Goal: Information Seeking & Learning: Understand process/instructions

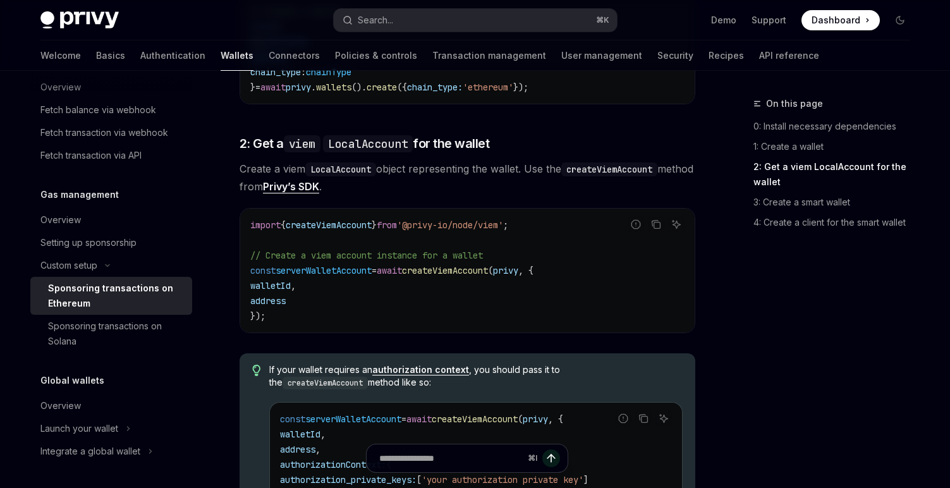
scroll to position [816, 0]
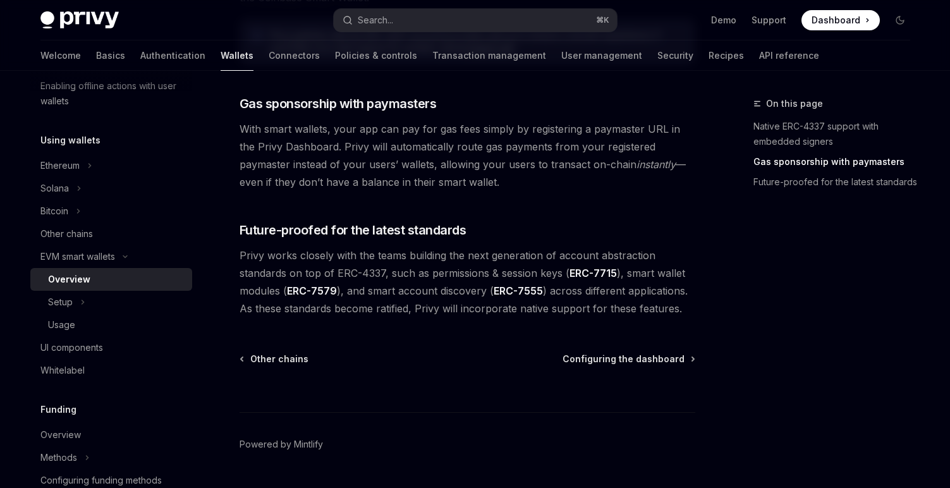
scroll to position [1006, 0]
click at [601, 363] on span "Configuring the dashboard" at bounding box center [623, 357] width 122 height 13
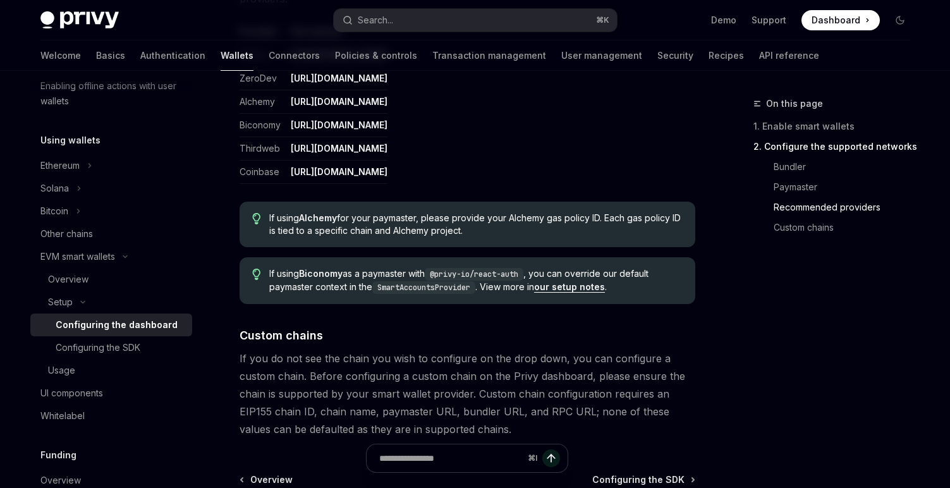
scroll to position [1777, 0]
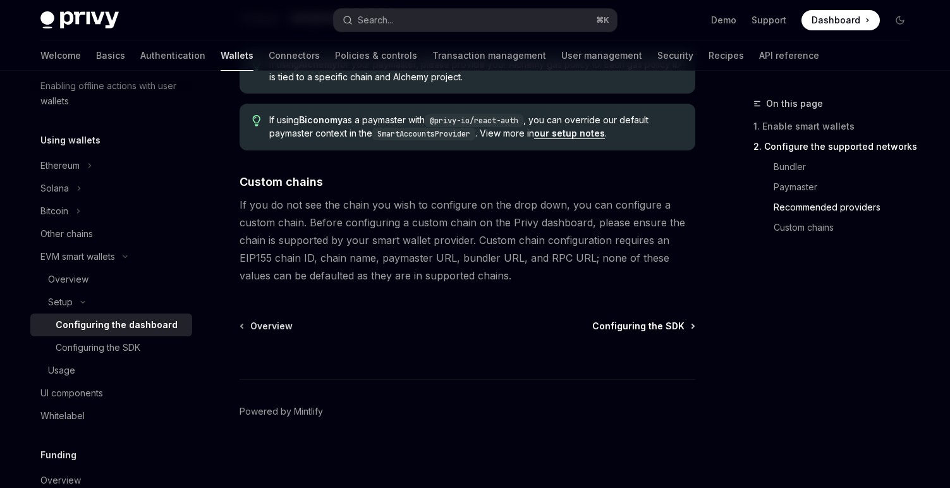
click at [661, 329] on span "Configuring the SDK" at bounding box center [638, 326] width 92 height 13
type textarea "*"
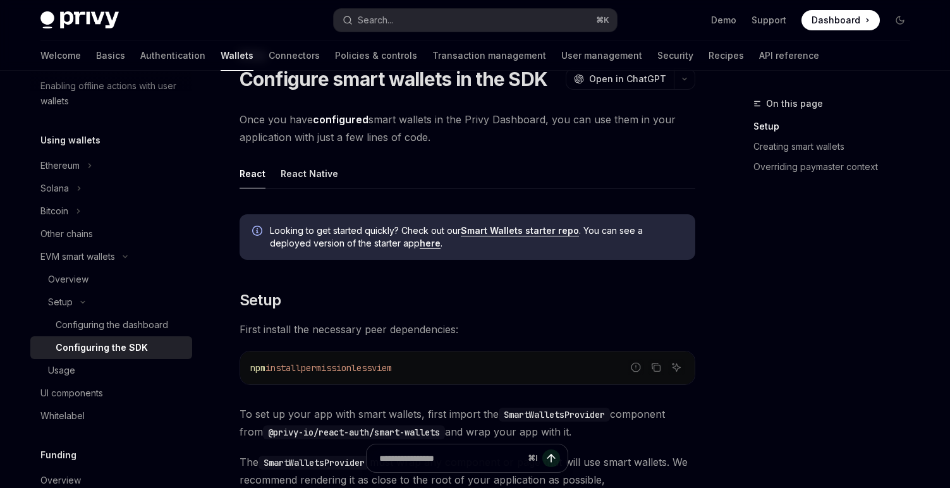
scroll to position [112, 0]
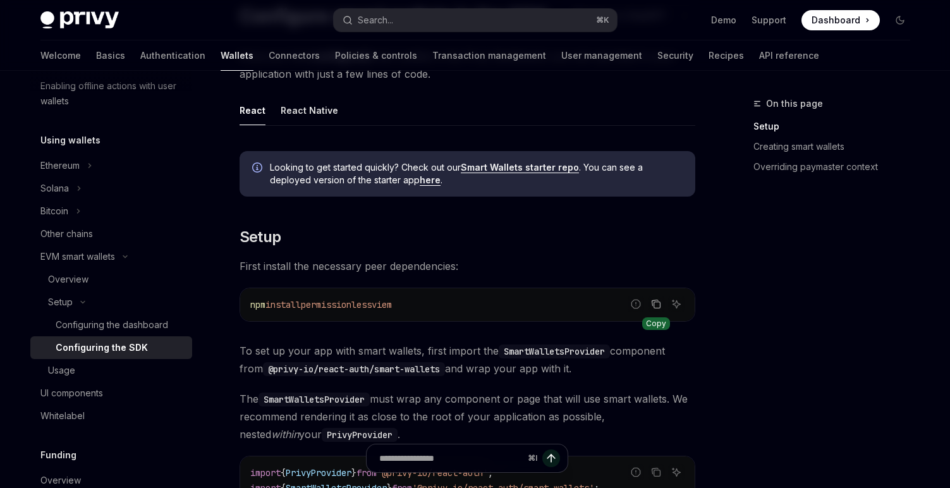
click at [660, 311] on button "Copy the contents from the code block" at bounding box center [656, 304] width 16 height 16
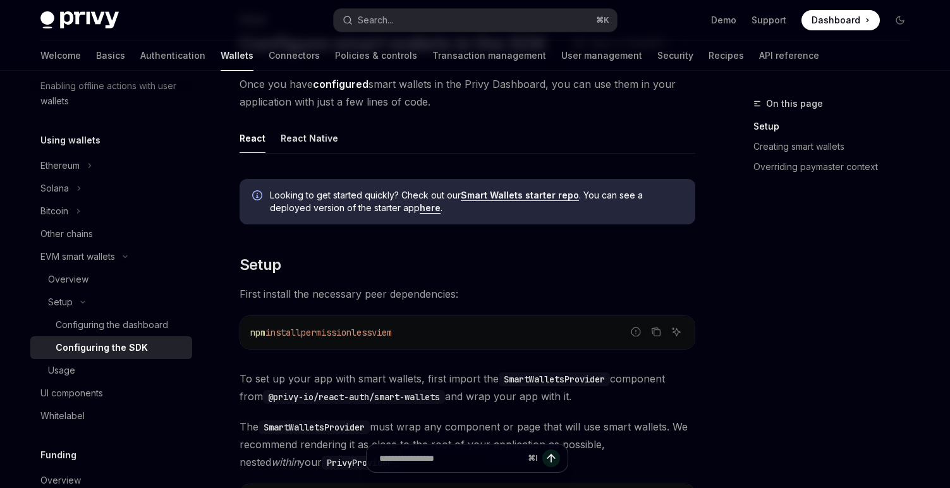
scroll to position [0, 0]
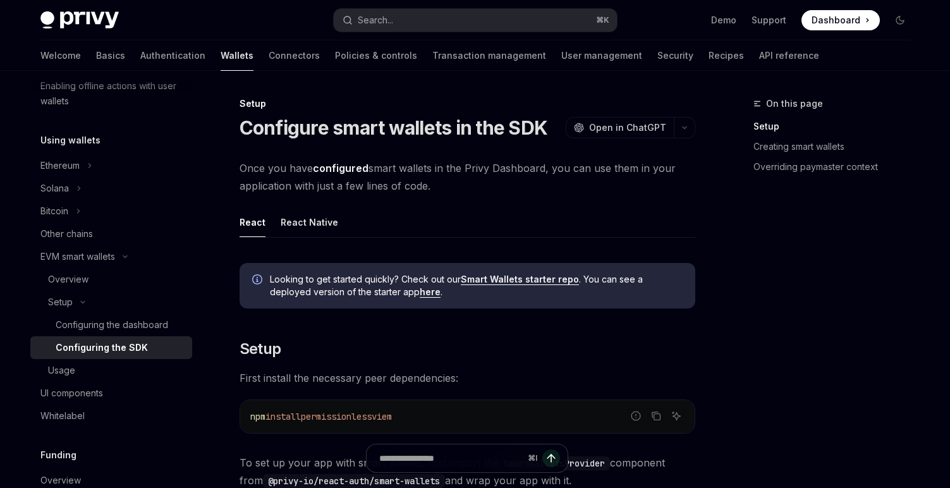
click at [510, 278] on link "Smart Wallets starter repo" at bounding box center [520, 279] width 118 height 11
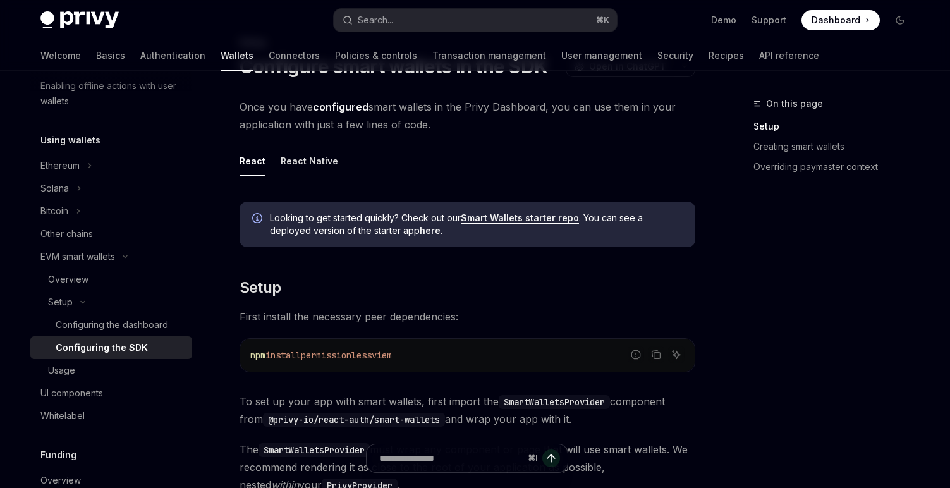
scroll to position [195, 0]
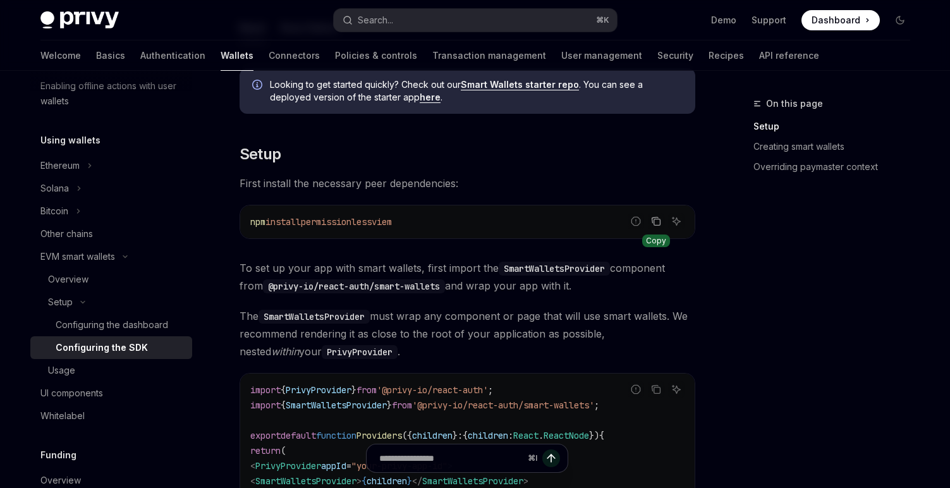
click at [658, 217] on icon "Copy the contents from the code block" at bounding box center [654, 220] width 6 height 6
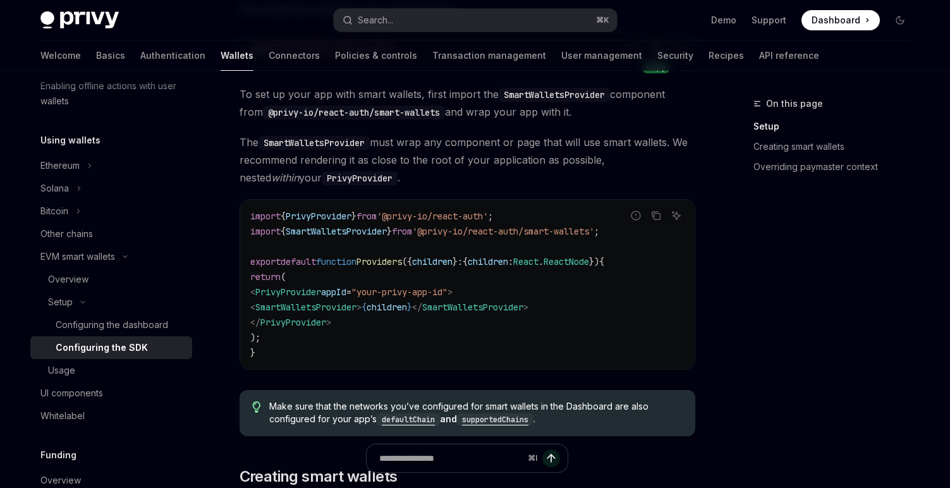
scroll to position [370, 0]
drag, startPoint x: 344, startPoint y: 293, endPoint x: 269, endPoint y: 293, distance: 75.8
click at [269, 293] on span "< PrivyProvider appId = "your-privy-app-id" >" at bounding box center [351, 290] width 202 height 11
copy span "< PrivyProvider"
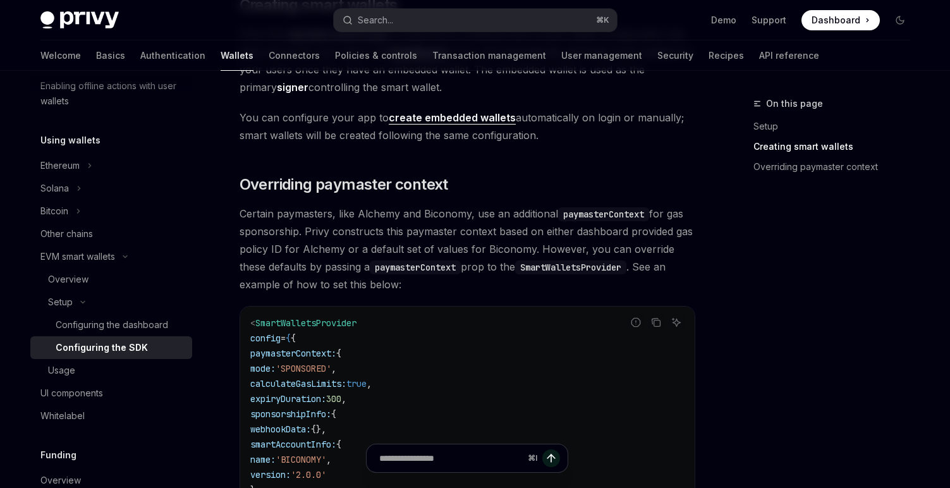
scroll to position [917, 0]
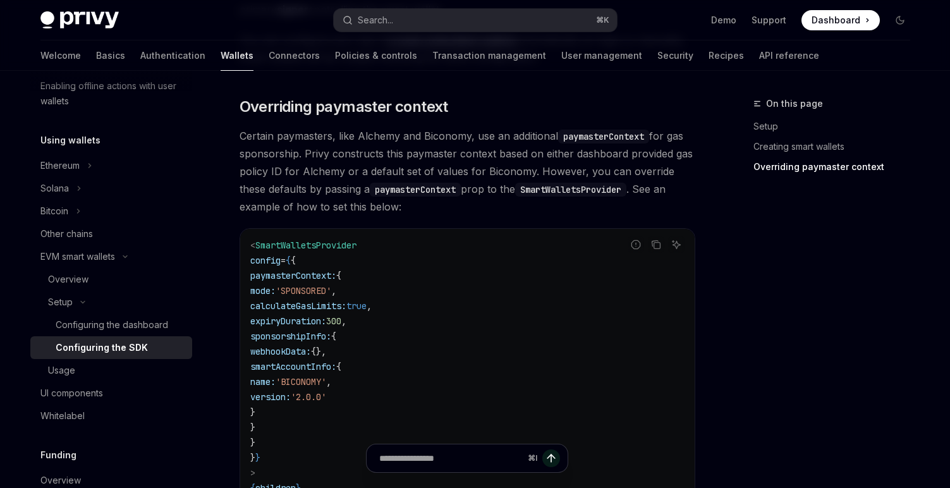
click at [353, 247] on span "SmartWalletsProvider" at bounding box center [305, 244] width 101 height 11
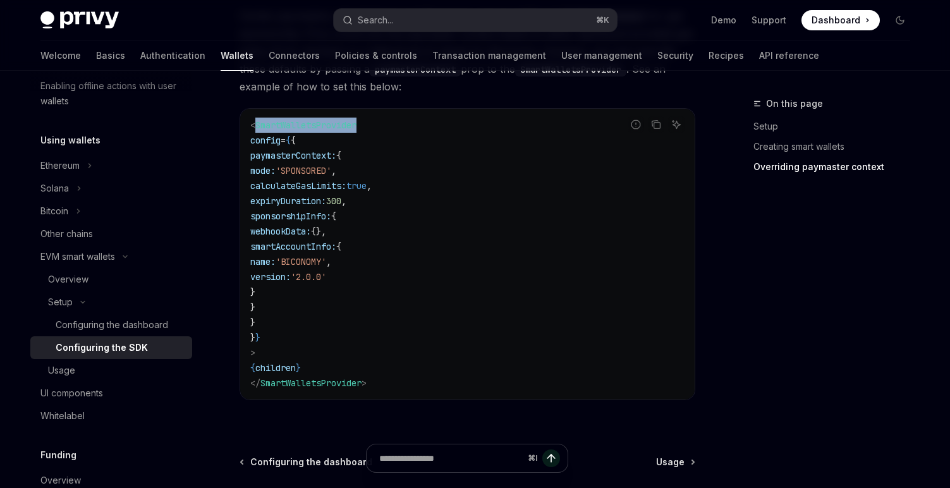
scroll to position [1067, 0]
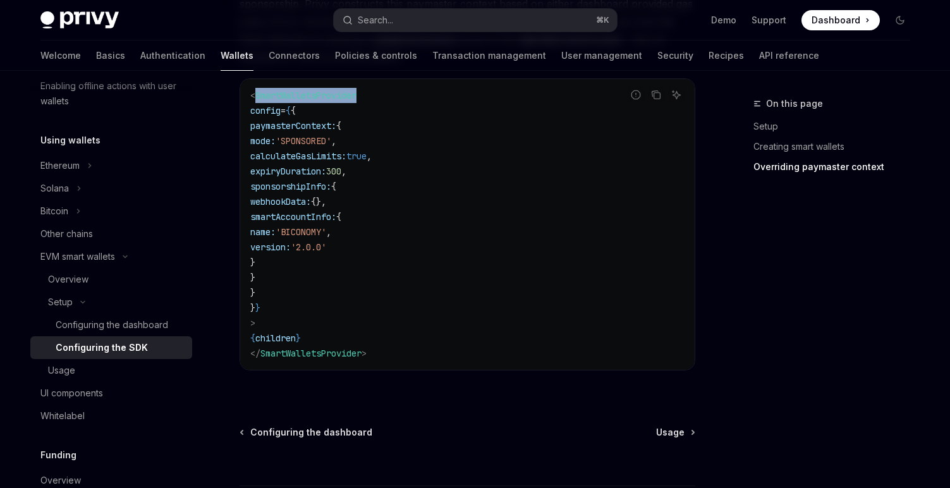
copy span "SmartWalletsProvider"
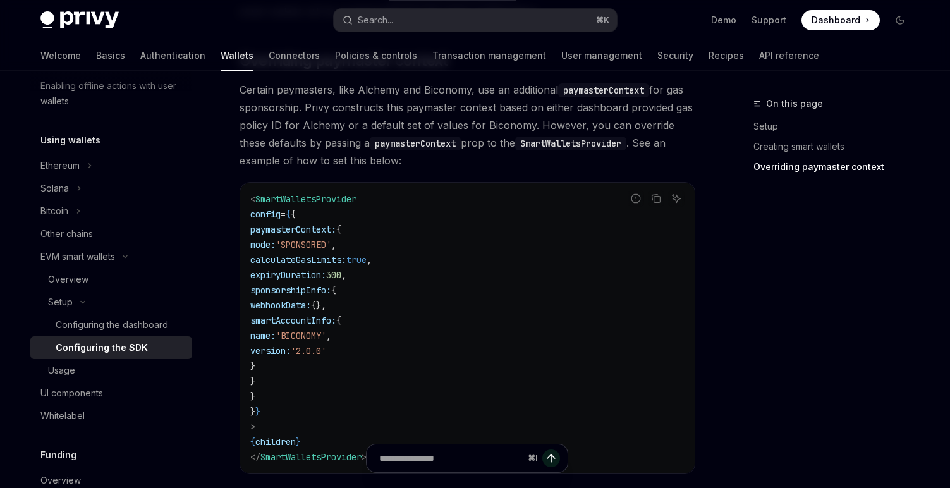
scroll to position [875, 0]
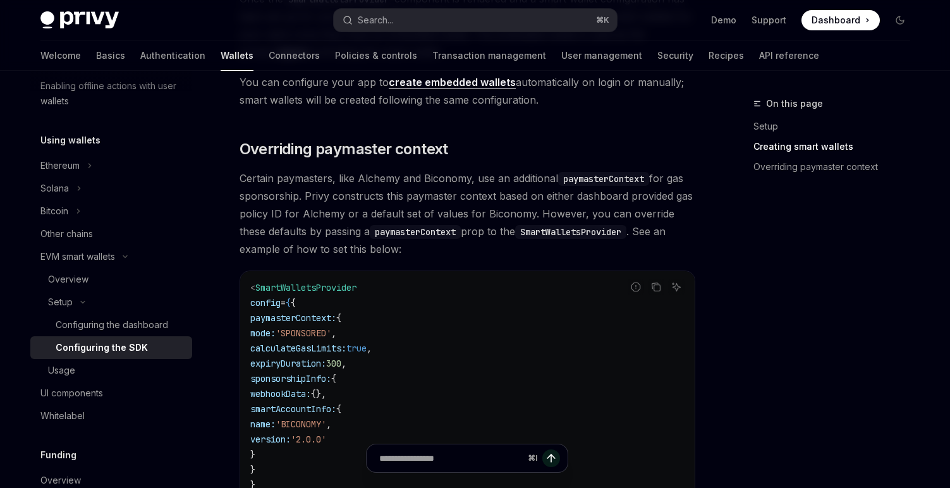
click at [369, 300] on code "< SmartWalletsProvider config = { { paymasterContext: { mode: 'SPONSORED' , cal…" at bounding box center [467, 416] width 434 height 273
drag, startPoint x: 353, startPoint y: 279, endPoint x: 255, endPoint y: 282, distance: 98.0
click at [255, 282] on div "< SmartWalletsProvider config = { { paymasterContext: { mode: 'SPONSORED' , cal…" at bounding box center [467, 416] width 454 height 291
click at [255, 282] on span "SmartWalletsProvider" at bounding box center [305, 287] width 101 height 11
drag, startPoint x: 260, startPoint y: 291, endPoint x: 370, endPoint y: 289, distance: 109.9
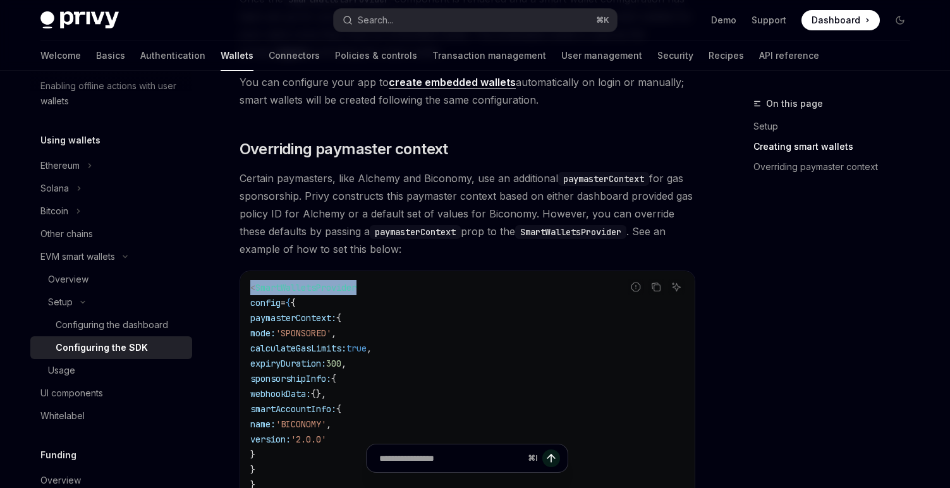
click at [371, 289] on code "< SmartWalletsProvider config = { { paymasterContext: { mode: 'SPONSORED' , cal…" at bounding box center [467, 416] width 434 height 273
copy span "< SmartWalletsProvider"
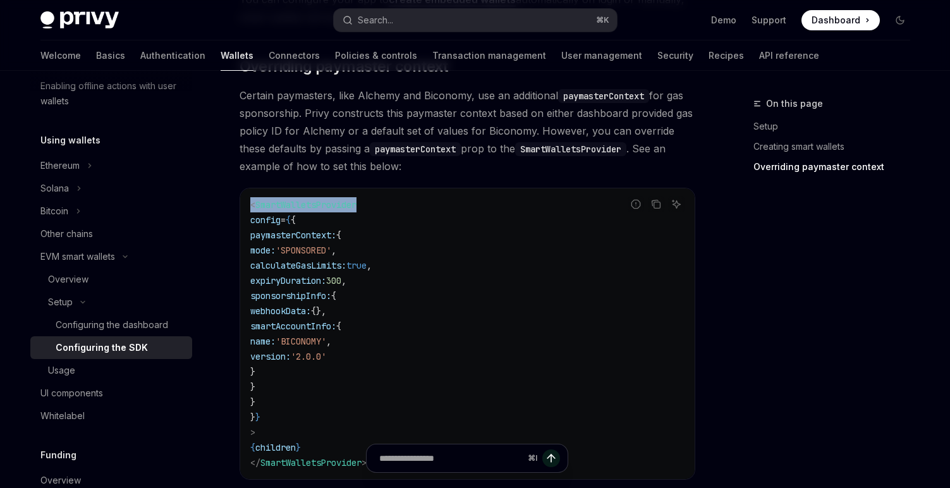
scroll to position [973, 0]
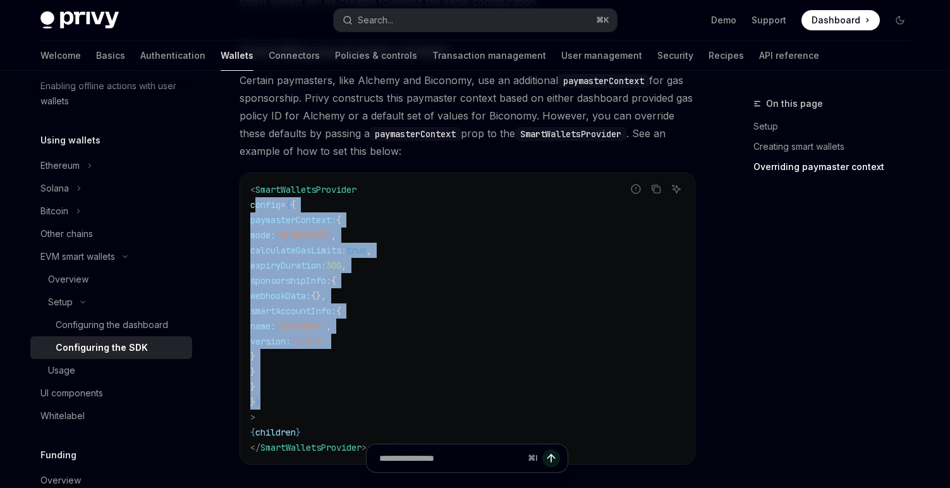
drag, startPoint x: 255, startPoint y: 208, endPoint x: 303, endPoint y: 400, distance: 197.8
click at [303, 400] on code "< SmartWalletsProvider config = { { paymasterContext: { mode: 'SPONSORED' , cal…" at bounding box center [467, 318] width 434 height 273
copy code "config = { { paymasterContext: { mode: 'SPONSORED' , calculateGasLimits: true ,…"
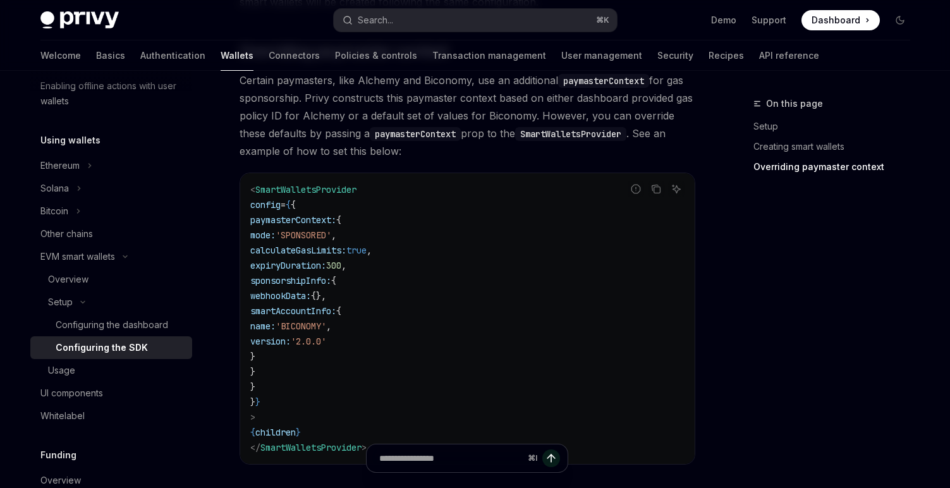
click at [450, 224] on code "< SmartWalletsProvider config = { { paymasterContext: { mode: 'SPONSORED' , cal…" at bounding box center [467, 318] width 434 height 273
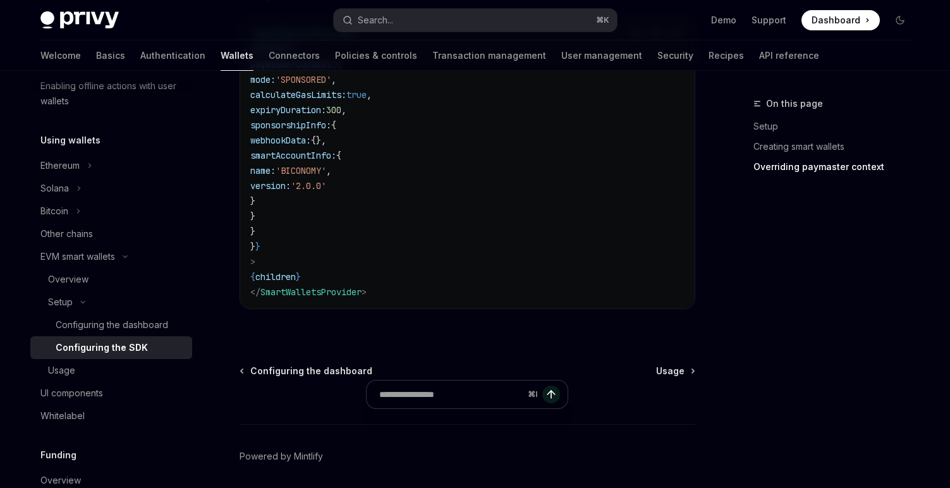
scroll to position [1173, 0]
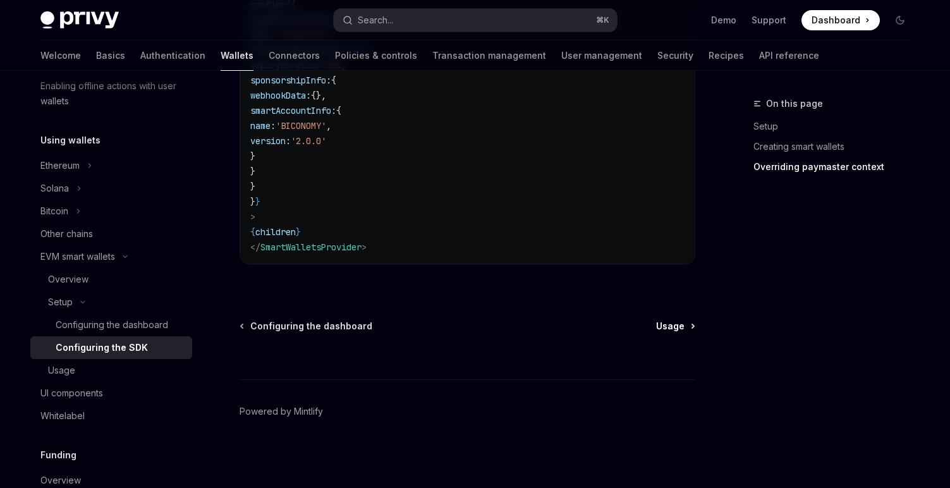
click at [668, 322] on span "Usage" at bounding box center [670, 326] width 28 height 13
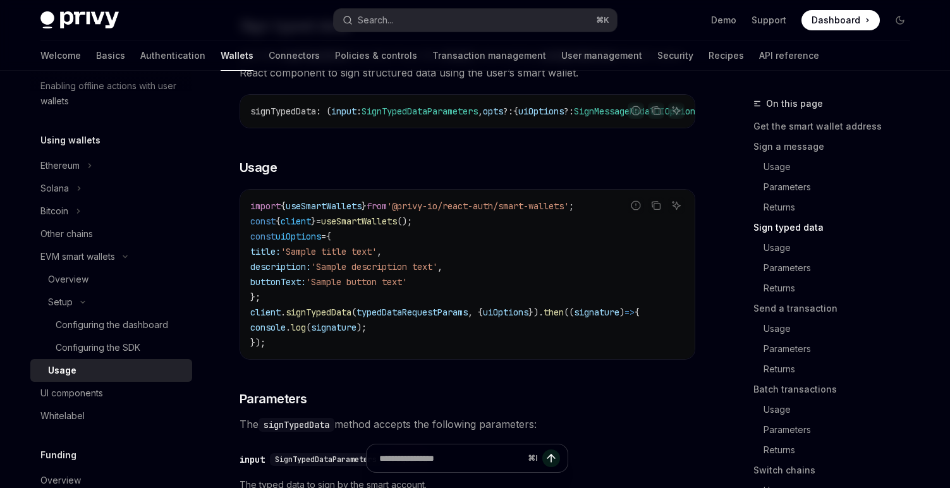
scroll to position [1175, 0]
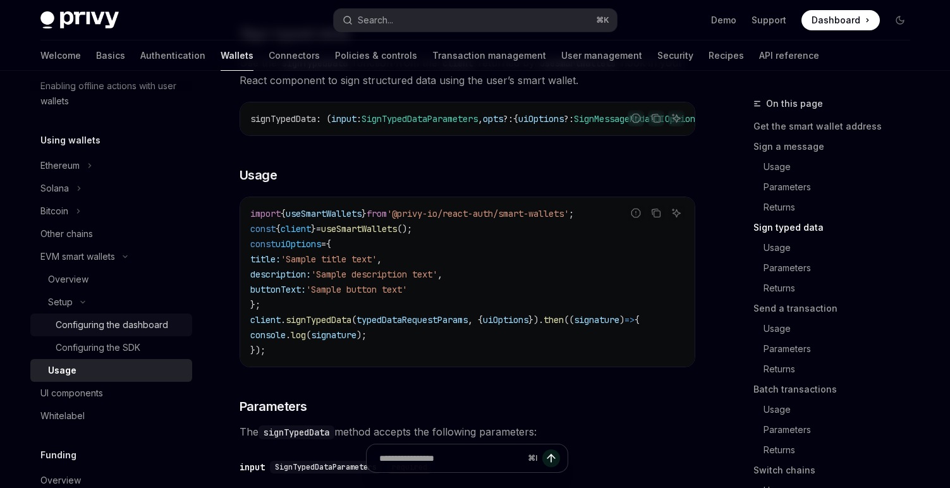
click at [109, 327] on div "Configuring the dashboard" at bounding box center [112, 324] width 112 height 15
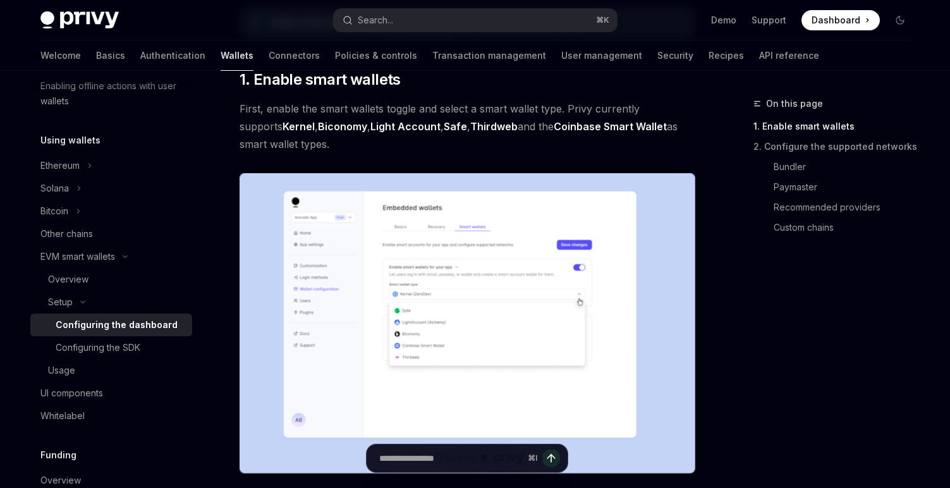
scroll to position [155, 0]
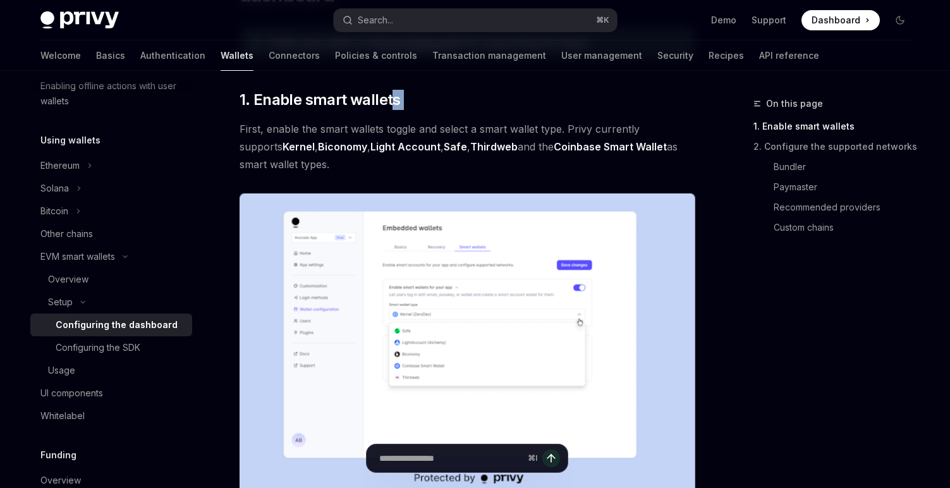
drag, startPoint x: 388, startPoint y: 104, endPoint x: 265, endPoint y: 114, distance: 123.0
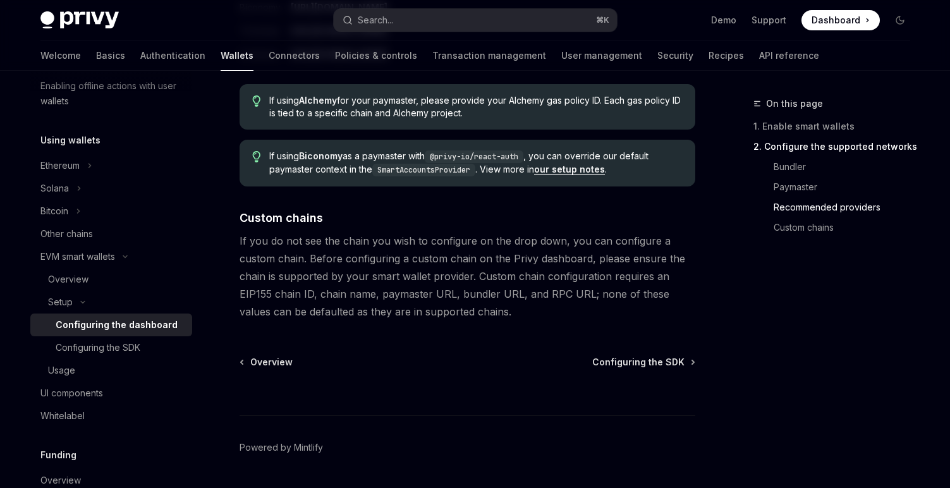
scroll to position [1777, 0]
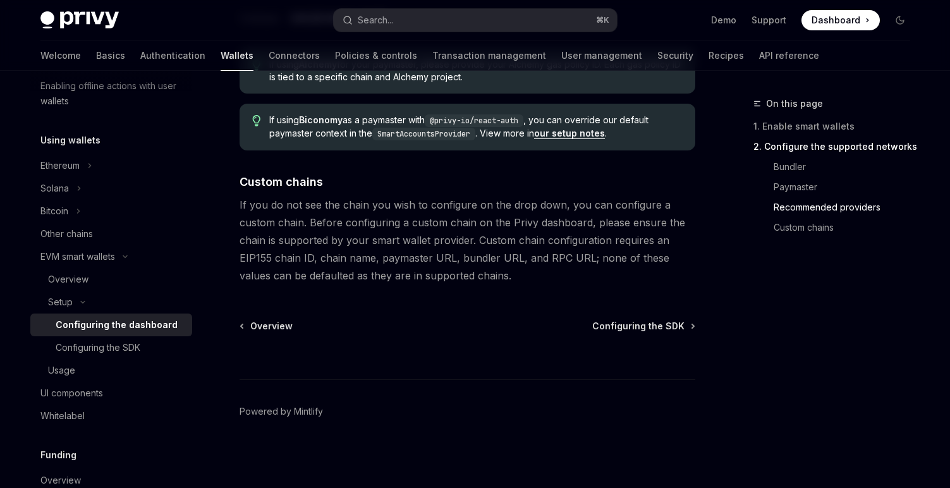
click at [652, 334] on div "⌘ I" at bounding box center [467, 355] width 456 height 47
click at [656, 323] on span "Configuring the SDK" at bounding box center [638, 326] width 92 height 13
type textarea "*"
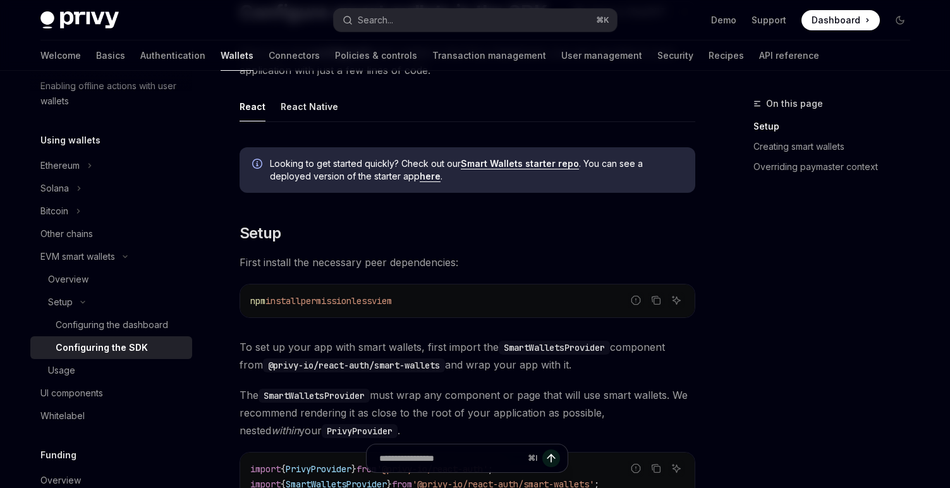
scroll to position [121, 0]
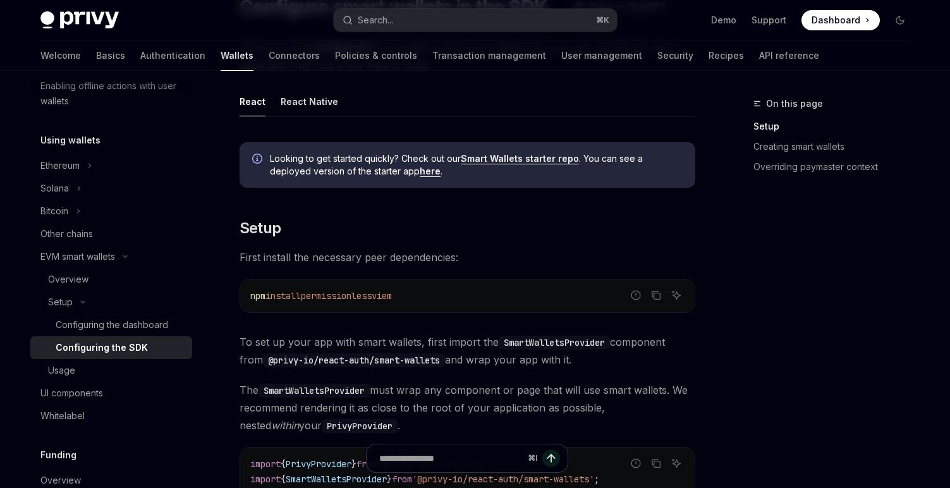
click at [664, 298] on code "npm install permissionless viem" at bounding box center [467, 295] width 434 height 15
click at [658, 299] on icon "Copy the contents from the code block" at bounding box center [656, 296] width 6 height 6
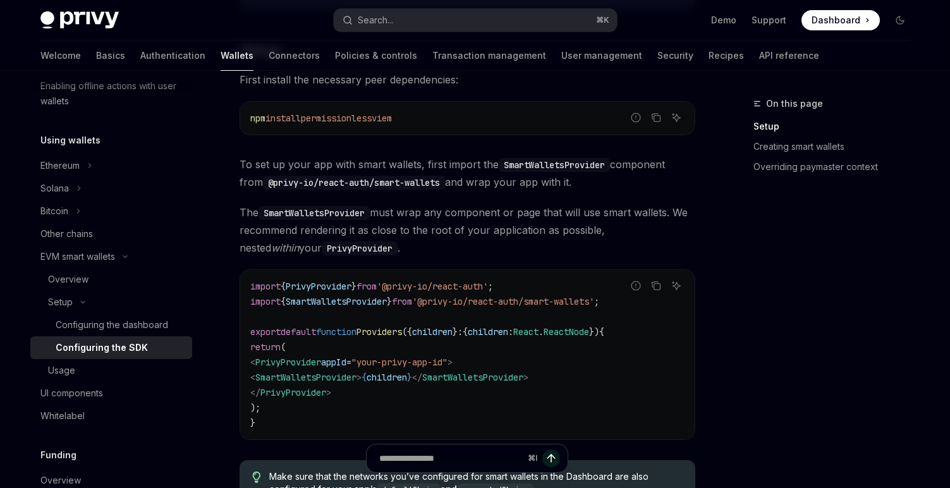
scroll to position [306, 0]
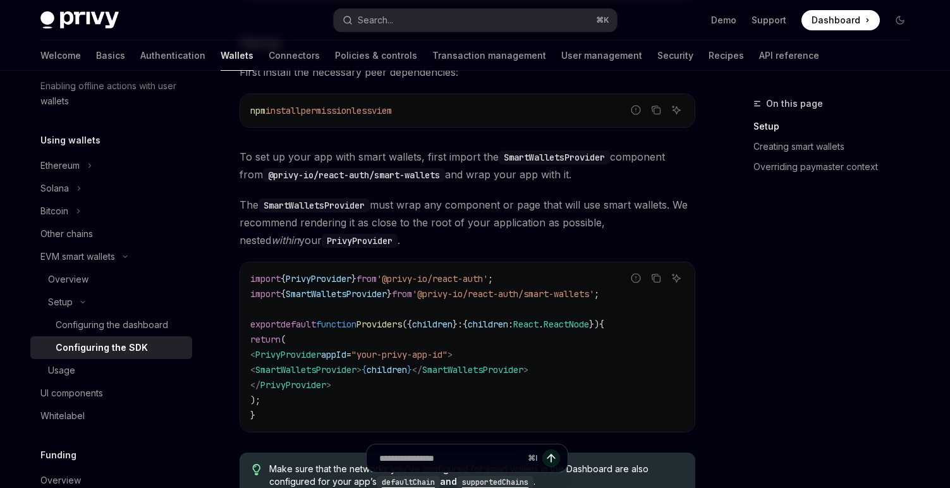
drag, startPoint x: 401, startPoint y: 372, endPoint x: 267, endPoint y: 373, distance: 133.9
click at [267, 373] on span "< SmartWalletsProvider > { children } </ SmartWalletsProvider >" at bounding box center [389, 369] width 278 height 11
copy span "< SmartWalletsProvider >"
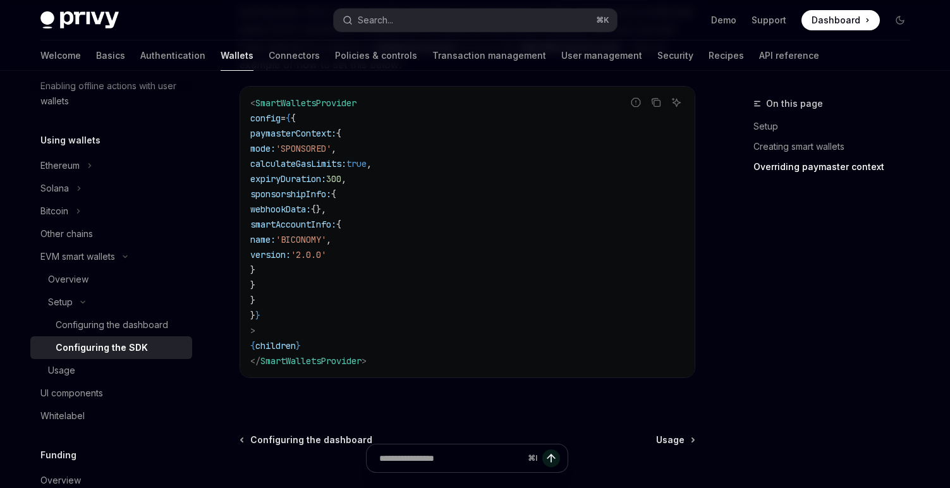
scroll to position [1073, 0]
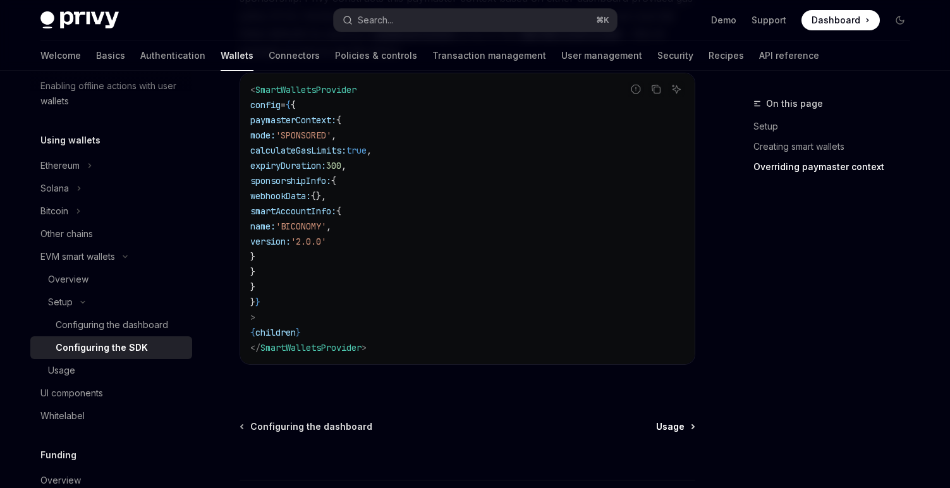
click at [682, 426] on span "Usage" at bounding box center [670, 426] width 28 height 13
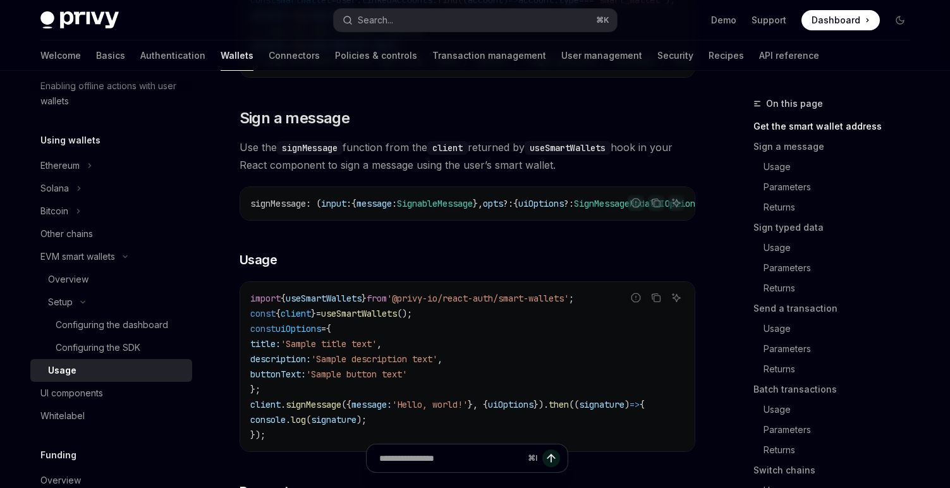
scroll to position [450, 0]
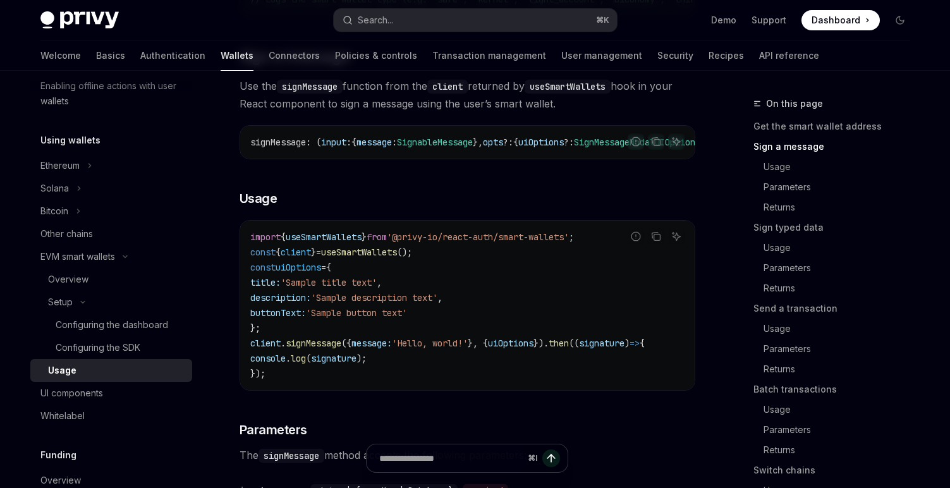
click at [317, 349] on span "signMessage" at bounding box center [314, 342] width 56 height 11
copy span "signMessage"
click at [325, 349] on span "signMessage" at bounding box center [314, 342] width 56 height 11
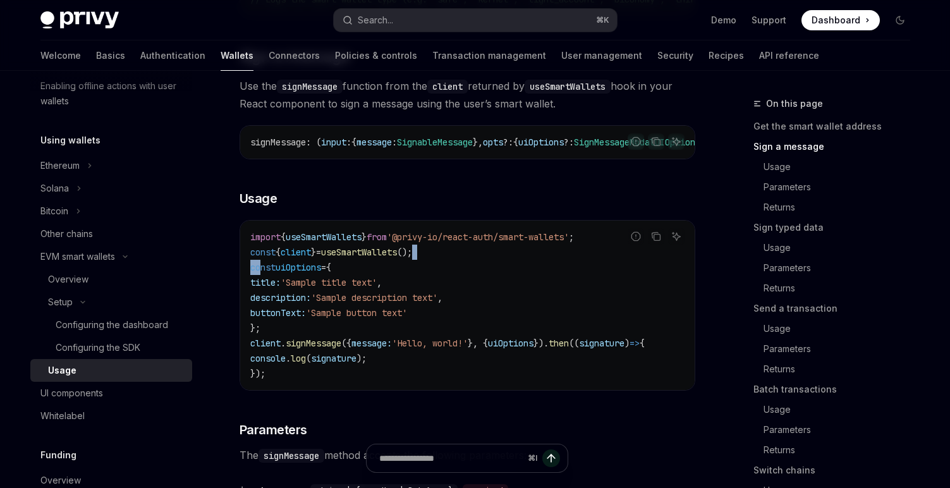
drag, startPoint x: 464, startPoint y: 265, endPoint x: 259, endPoint y: 271, distance: 204.8
click at [260, 270] on code "import { useSmartWallets } from '@privy-io/react-auth/smart-wallets' ; const { …" at bounding box center [467, 305] width 434 height 152
click at [412, 258] on span "();" at bounding box center [404, 251] width 15 height 11
drag, startPoint x: 465, startPoint y: 260, endPoint x: 232, endPoint y: 263, distance: 233.2
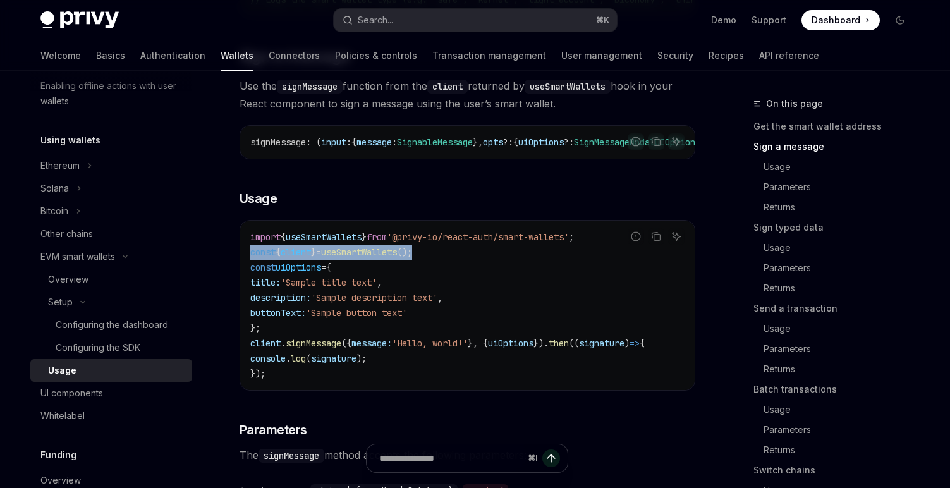
copy span "const { client } = useSmartWallets ();"
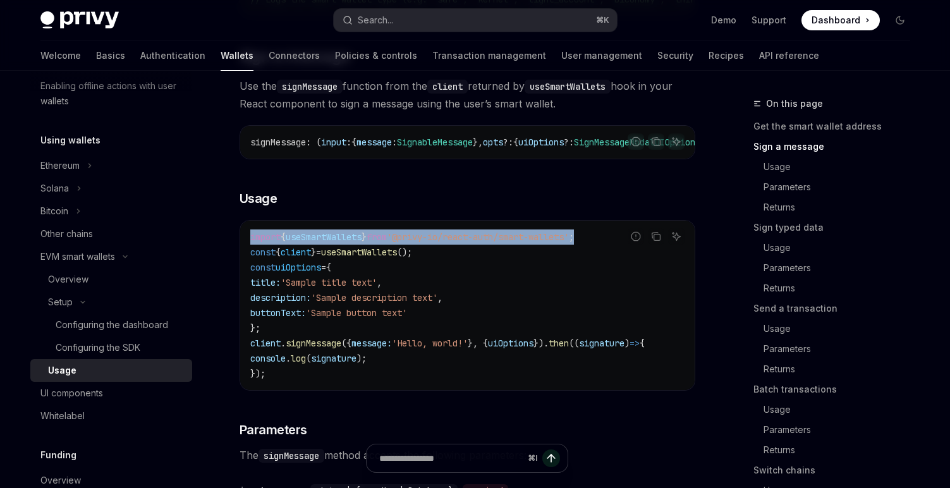
drag, startPoint x: 612, startPoint y: 245, endPoint x: 229, endPoint y: 241, distance: 382.9
copy span "import { useSmartWallets } from '@privy-io/react-auth/smart-wallets' ;"
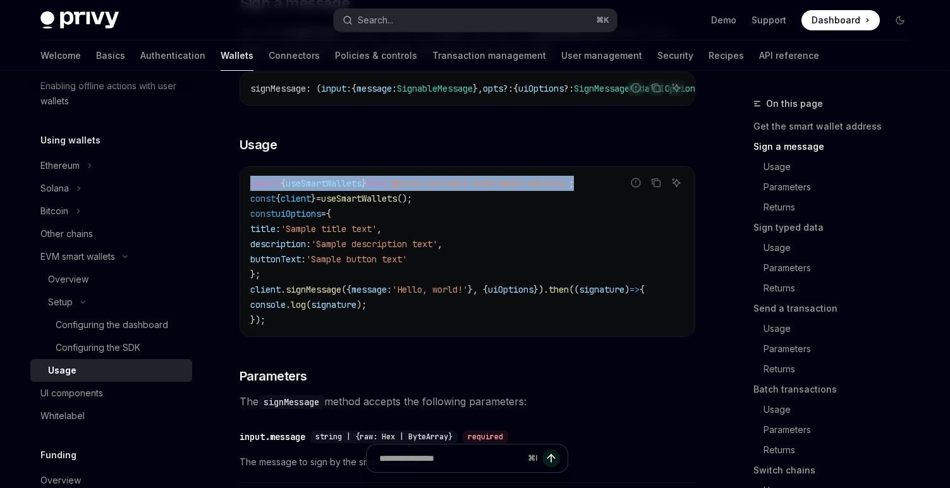
scroll to position [512, 0]
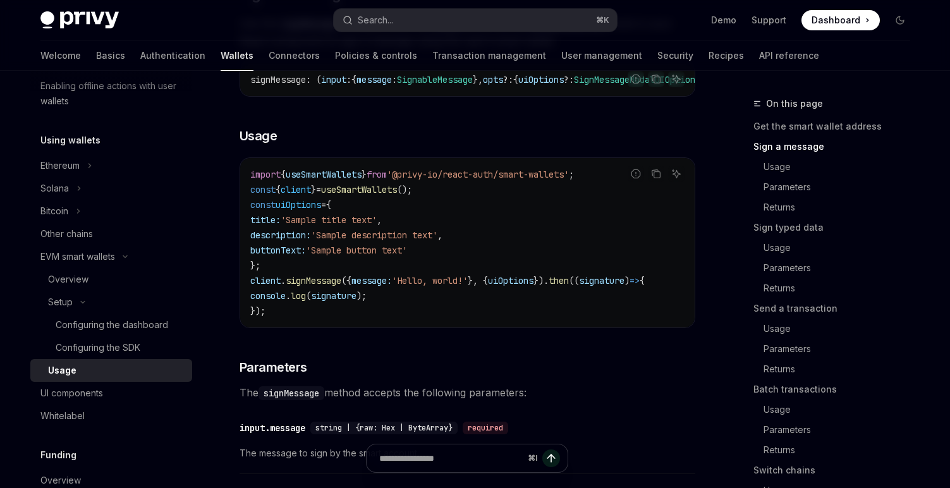
click at [325, 286] on span "signMessage" at bounding box center [314, 280] width 56 height 11
click at [305, 285] on span "signMessage" at bounding box center [314, 280] width 56 height 11
click at [311, 286] on span "signMessage" at bounding box center [314, 280] width 56 height 11
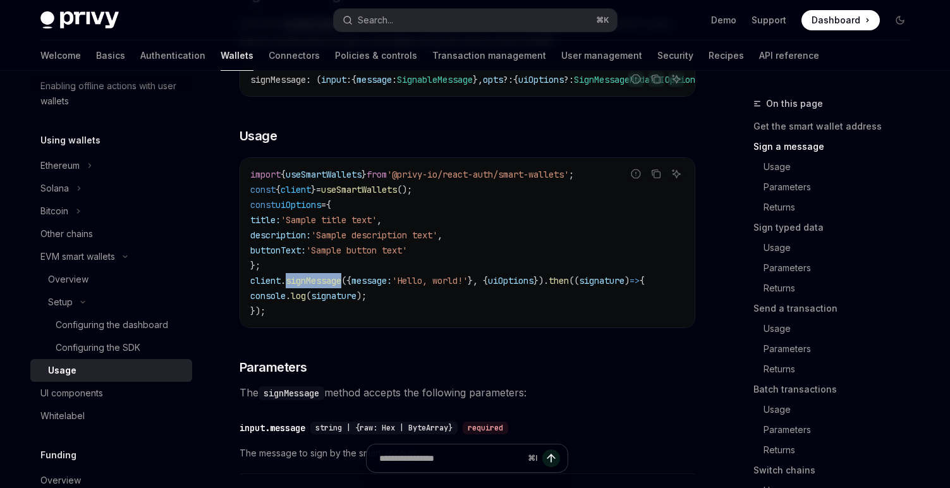
copy span "signMessage"
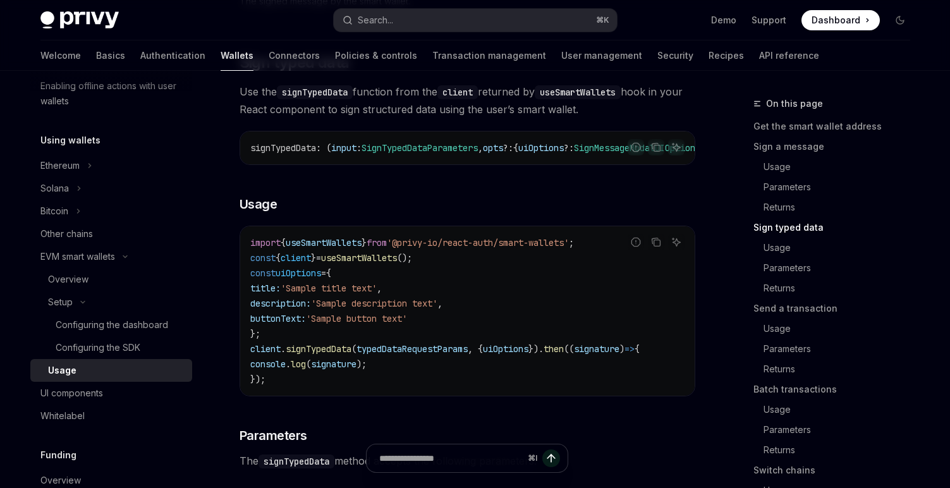
scroll to position [1151, 0]
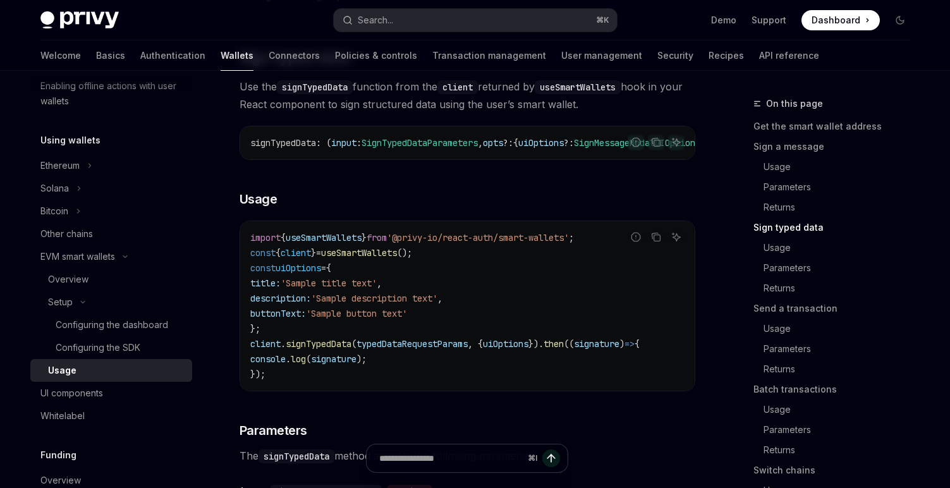
click at [414, 349] on span "typedDataRequestParams" at bounding box center [411, 343] width 111 height 11
click at [349, 349] on span "signTypedData" at bounding box center [319, 343] width 66 height 11
copy span "signTypedData"
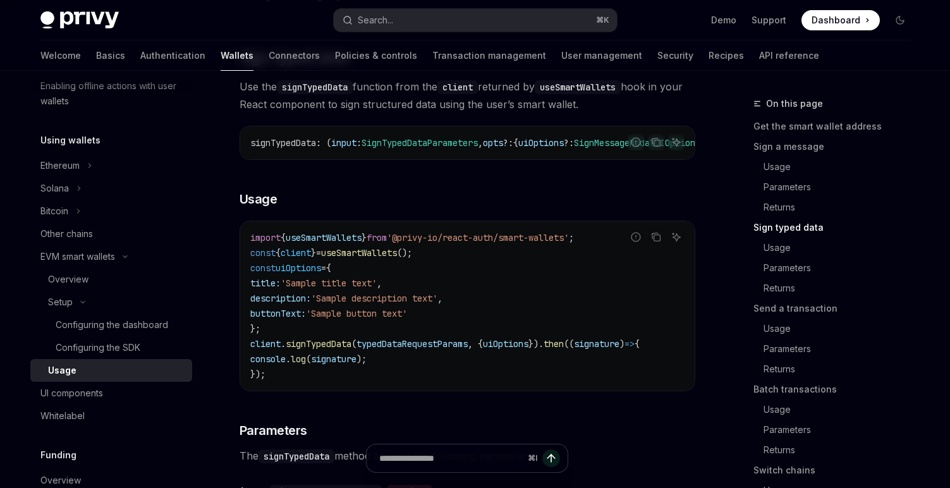
click at [342, 349] on span "signTypedData" at bounding box center [319, 343] width 66 height 11
click at [425, 371] on code "import { useSmartWallets } from '@privy-io/react-auth/smart-wallets' ; const { …" at bounding box center [467, 306] width 434 height 152
click at [437, 349] on span "typedDataRequestParams" at bounding box center [411, 343] width 111 height 11
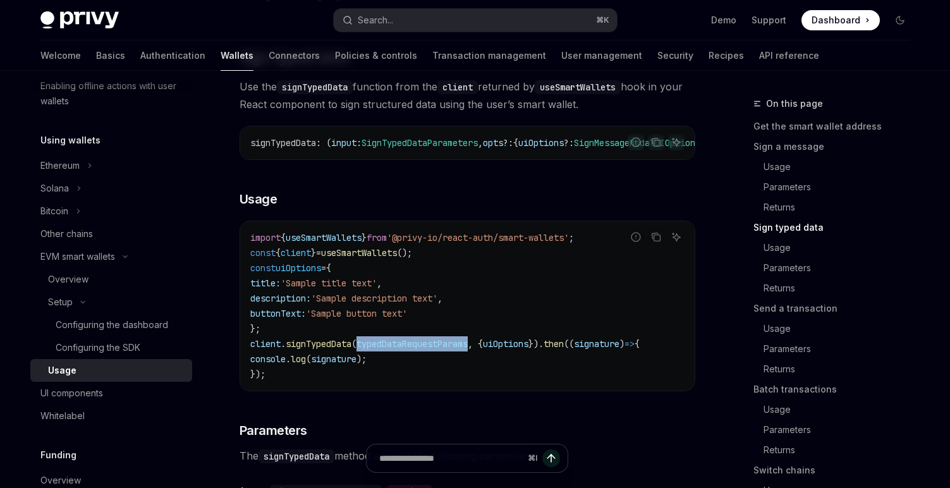
click at [437, 349] on span "typedDataRequestParams" at bounding box center [411, 343] width 111 height 11
click at [526, 349] on span "uiOptions" at bounding box center [505, 343] width 45 height 11
click at [338, 349] on span "signTypedData" at bounding box center [319, 343] width 66 height 11
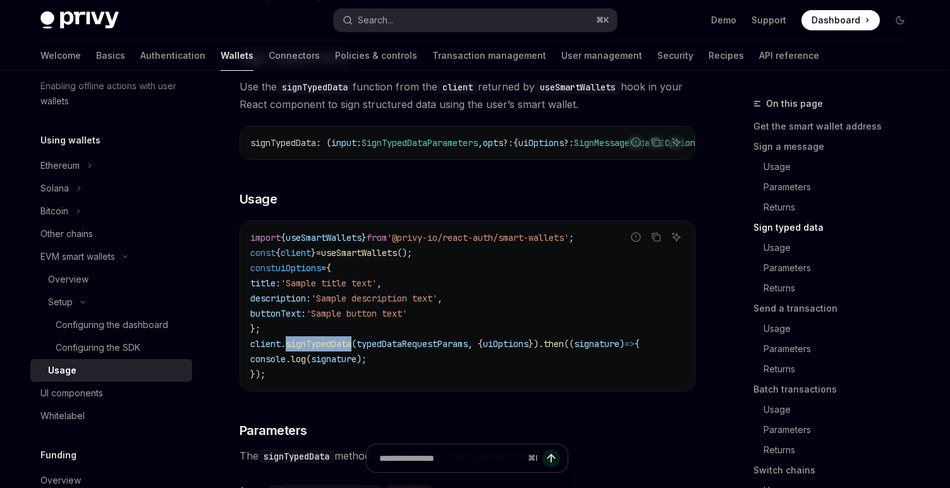
scroll to position [1180, 0]
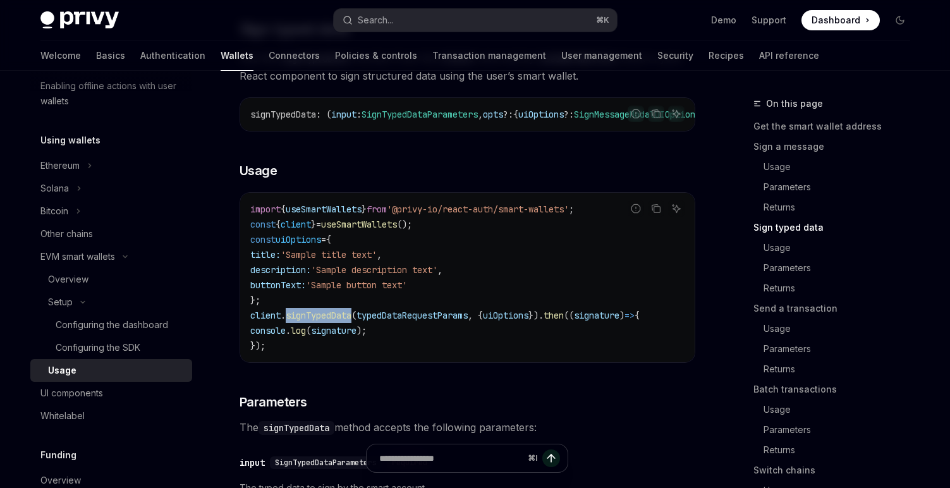
click at [340, 342] on code "import { useSmartWallets } from '@privy-io/react-auth/smart-wallets' ; const { …" at bounding box center [467, 278] width 434 height 152
click at [428, 321] on span "typedDataRequestParams" at bounding box center [411, 315] width 111 height 11
click at [524, 342] on code "import { useSmartWallets } from '@privy-io/react-auth/smart-wallets' ; const { …" at bounding box center [467, 278] width 434 height 152
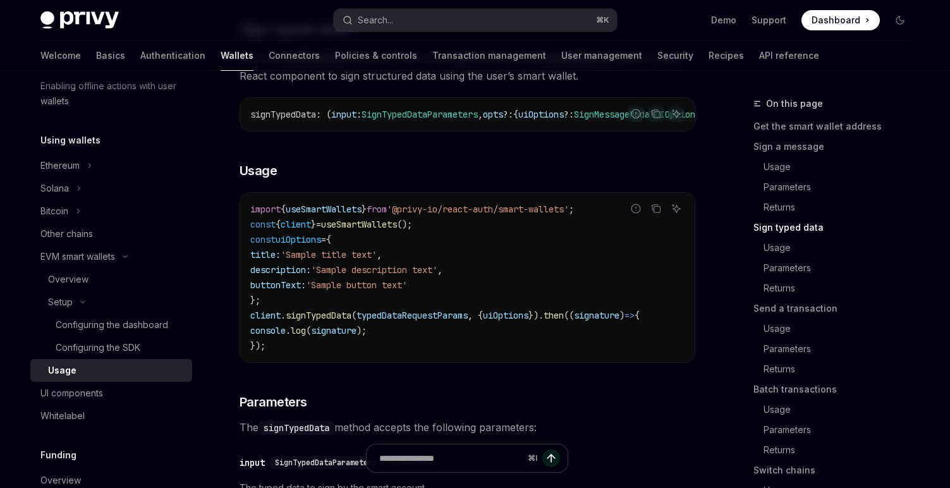
click at [335, 321] on span "signTypedData" at bounding box center [319, 315] width 66 height 11
click at [442, 321] on span "typedDataRequestParams" at bounding box center [411, 315] width 111 height 11
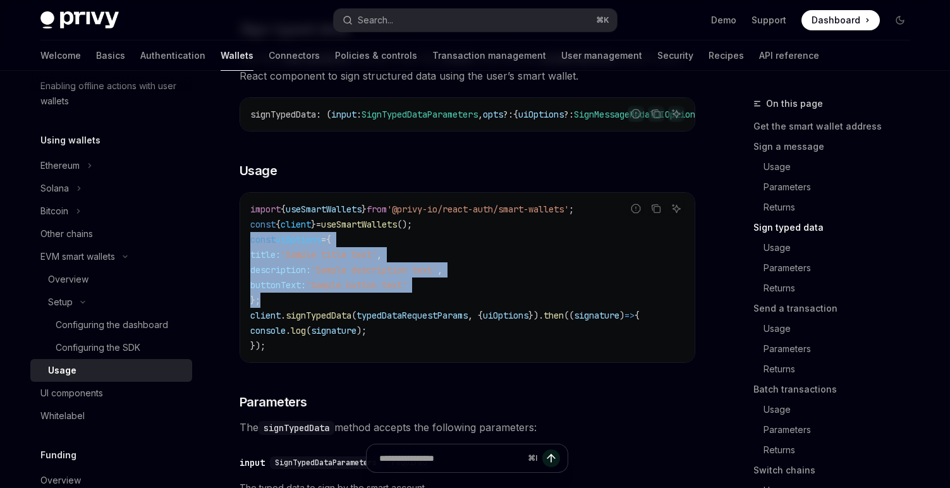
drag, startPoint x: 262, startPoint y: 322, endPoint x: 248, endPoint y: 263, distance: 59.6
click at [248, 263] on div "import { useSmartWallets } from '@privy-io/react-auth/smart-wallets' ; const { …" at bounding box center [467, 277] width 454 height 169
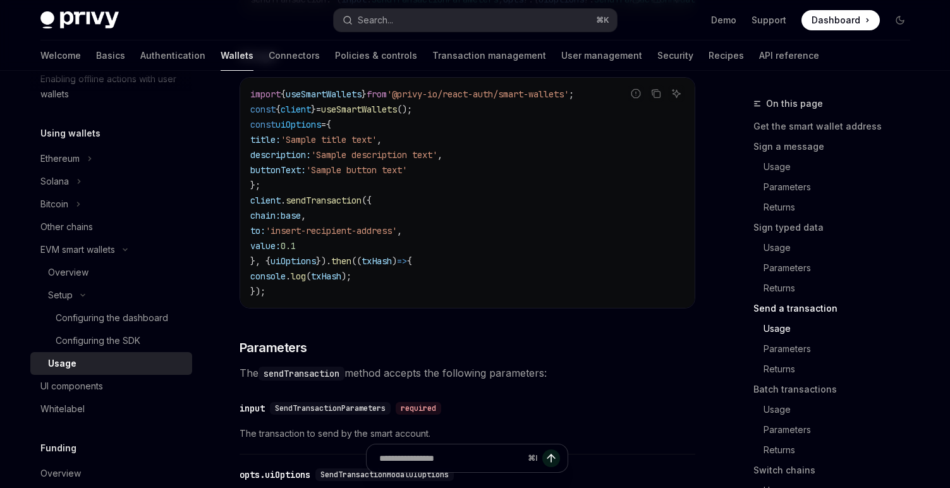
scroll to position [2028, 0]
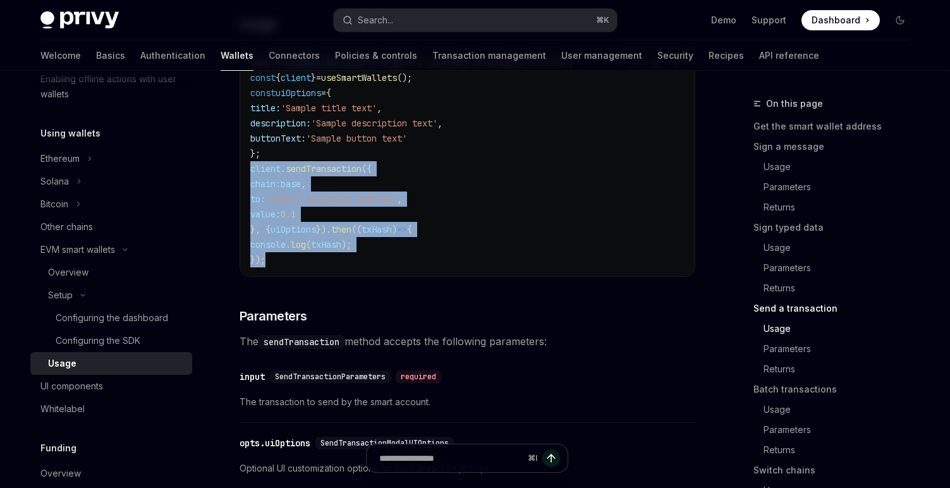
drag, startPoint x: 272, startPoint y: 293, endPoint x: 245, endPoint y: 198, distance: 99.0
click at [245, 198] on div "import { useSmartWallets } from '@privy-io/react-auth/smart-wallets' ; const { …" at bounding box center [467, 161] width 454 height 230
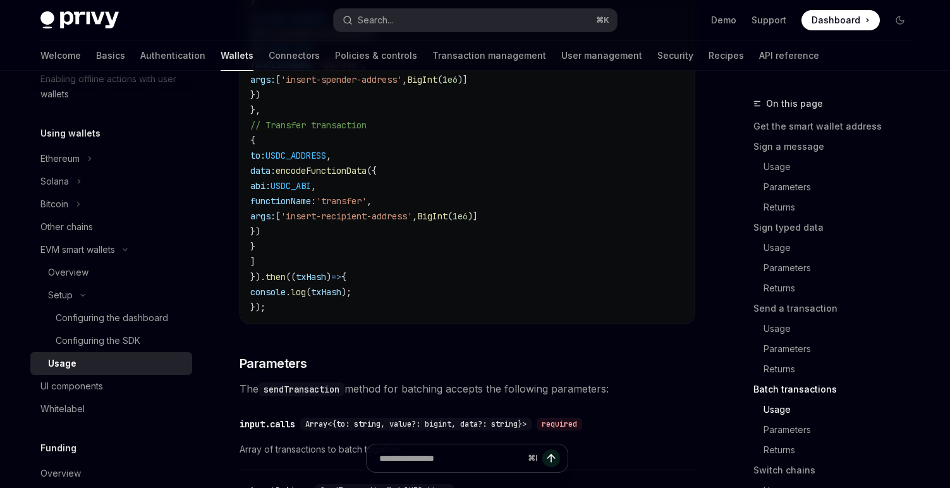
scroll to position [2925, 0]
drag, startPoint x: 306, startPoint y: 286, endPoint x: 292, endPoint y: 181, distance: 105.8
click at [292, 181] on code "import { useSmartWallets } from '@privy-io/react-auth/smart-wallets' ; const { …" at bounding box center [467, 118] width 434 height 394
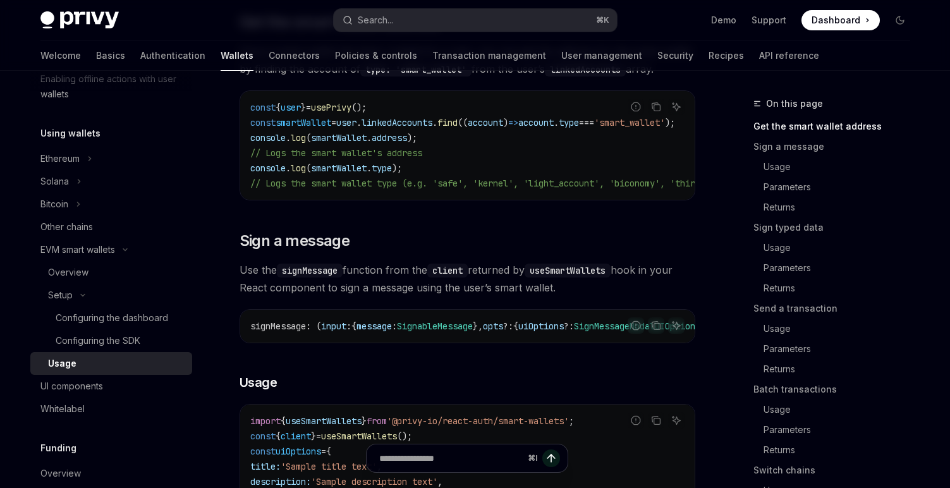
scroll to position [194, 0]
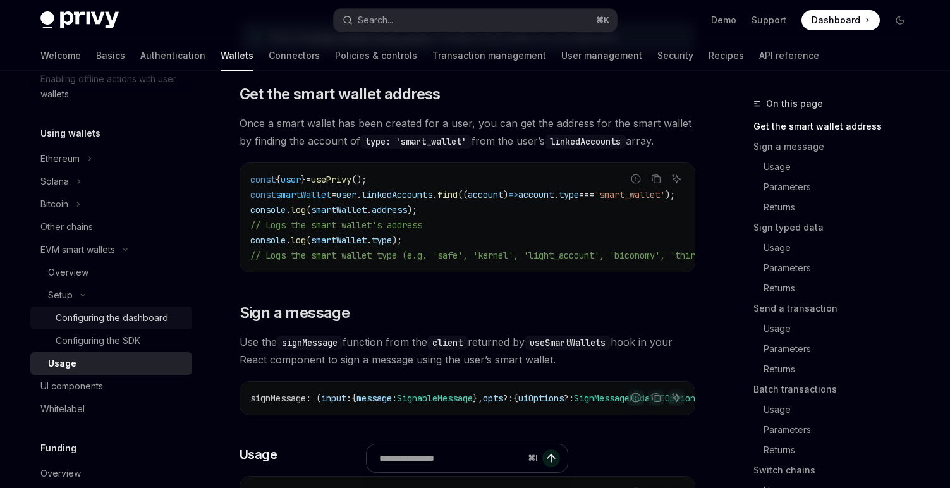
click at [105, 323] on div "Configuring the dashboard" at bounding box center [112, 317] width 112 height 15
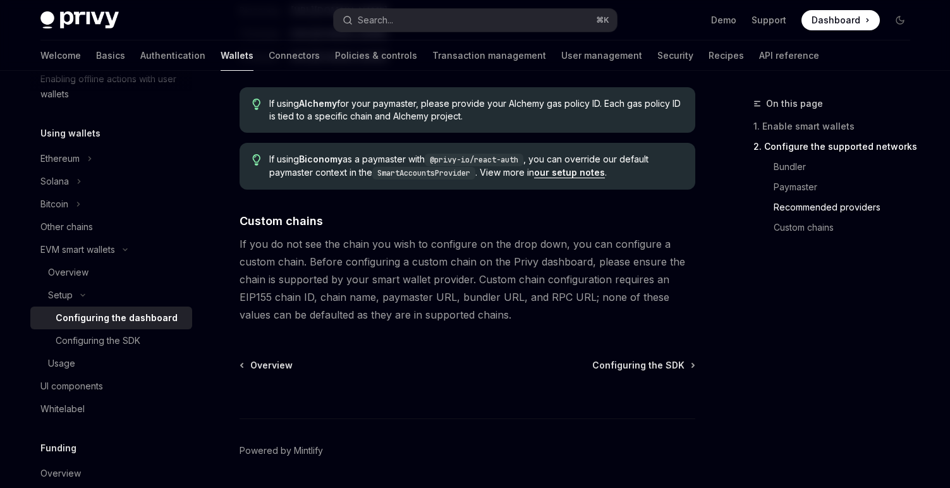
scroll to position [1777, 0]
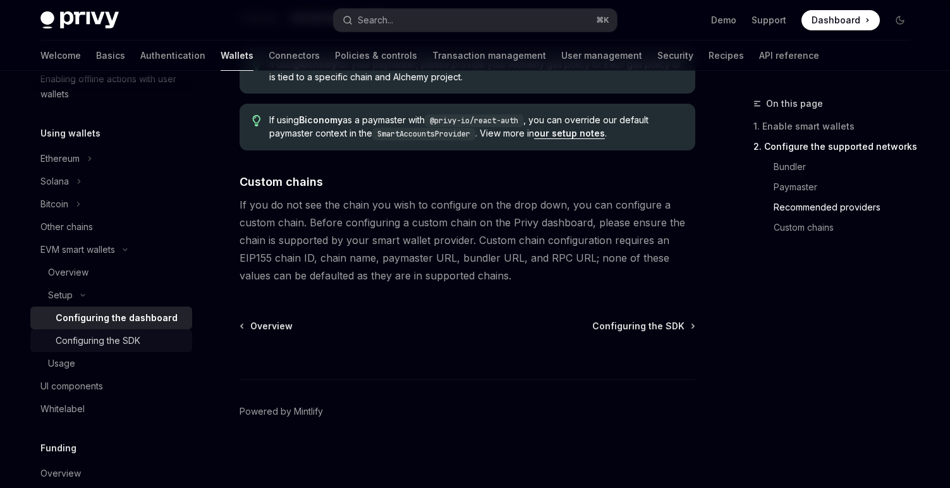
click at [143, 342] on div "Configuring the SDK" at bounding box center [120, 340] width 129 height 15
type textarea "*"
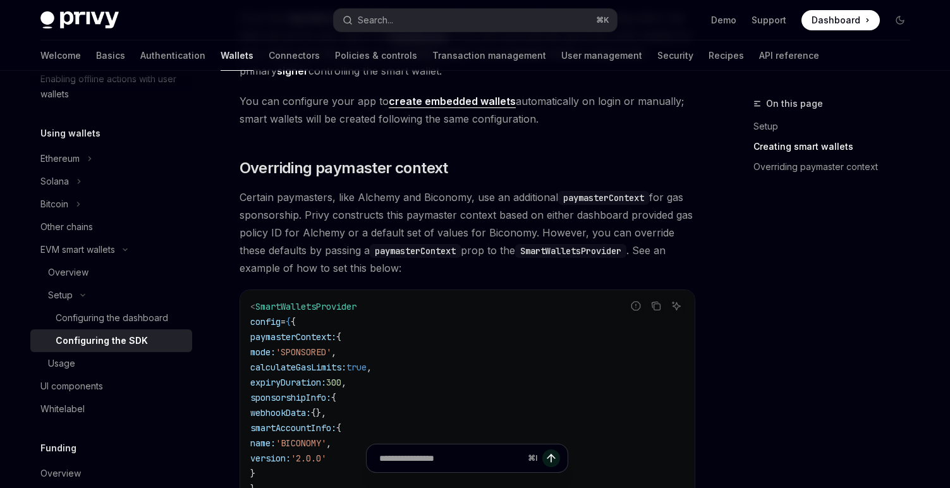
scroll to position [824, 0]
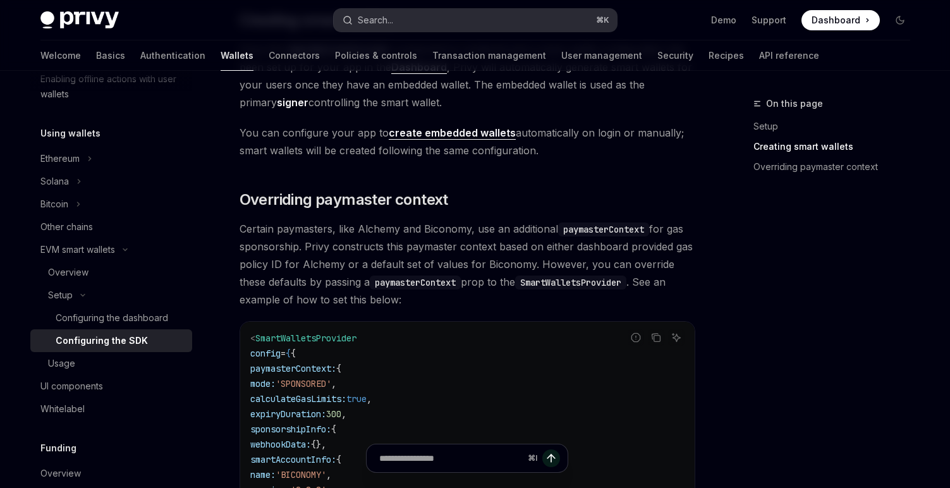
click at [399, 18] on button "Search... ⌘ K" at bounding box center [475, 20] width 283 height 23
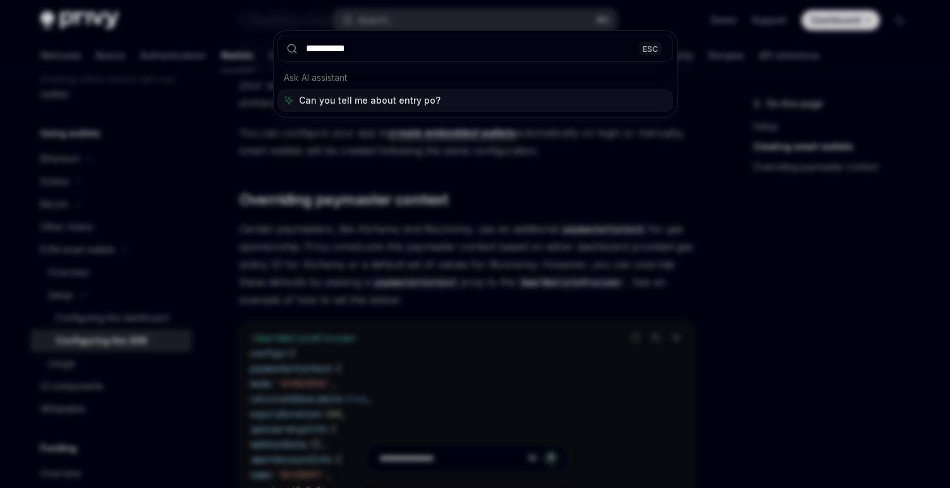
type input "**********"
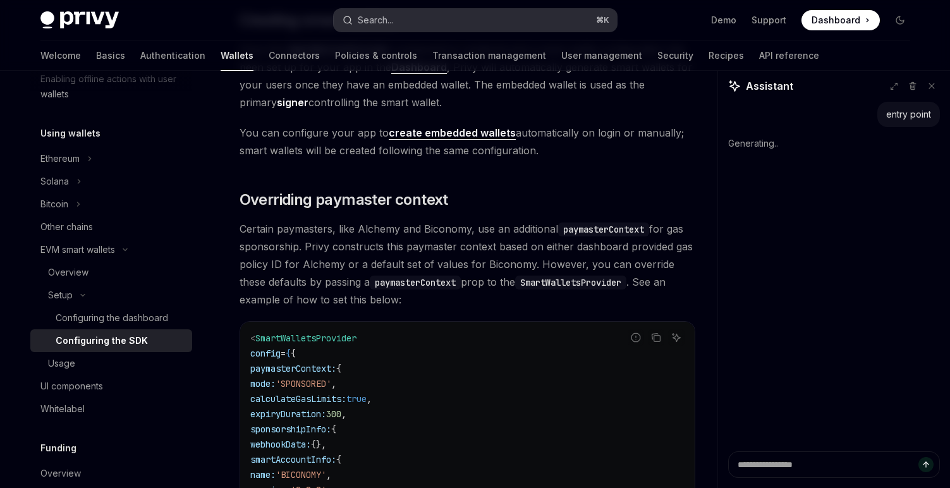
click at [385, 20] on div "Search..." at bounding box center [375, 20] width 35 height 15
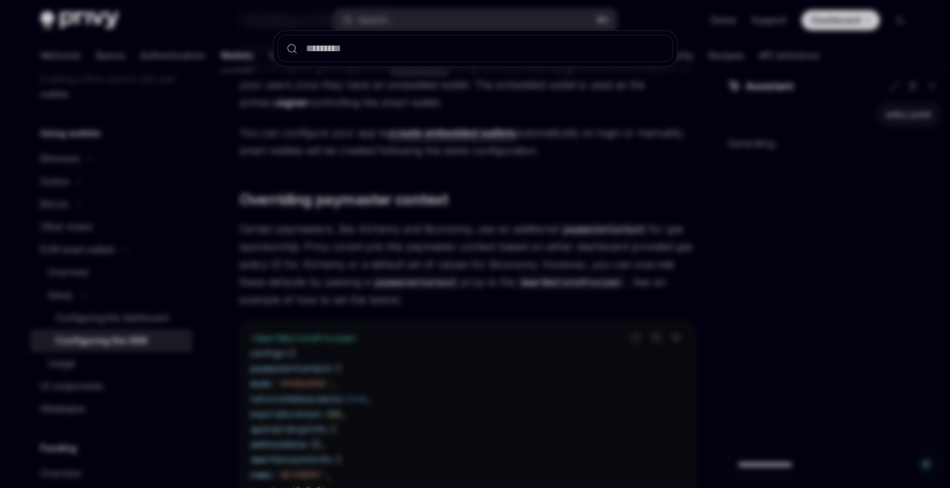
type textarea "*"
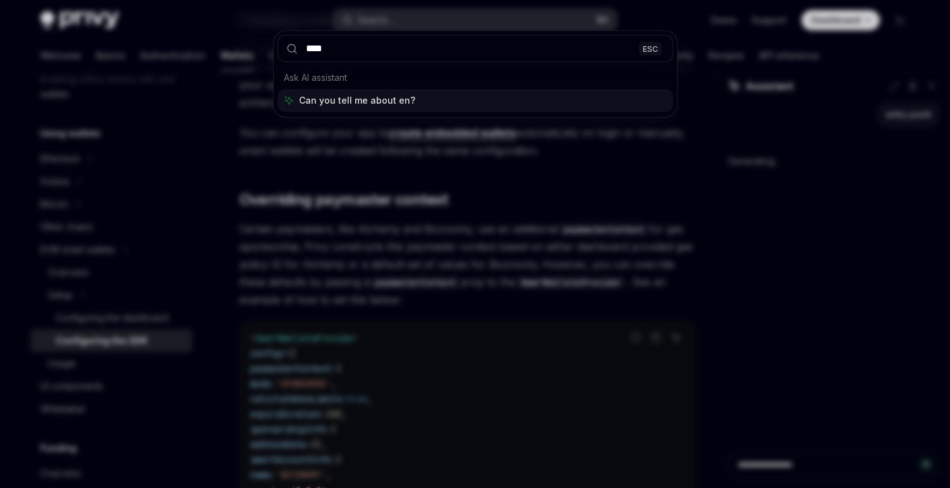
type input "*****"
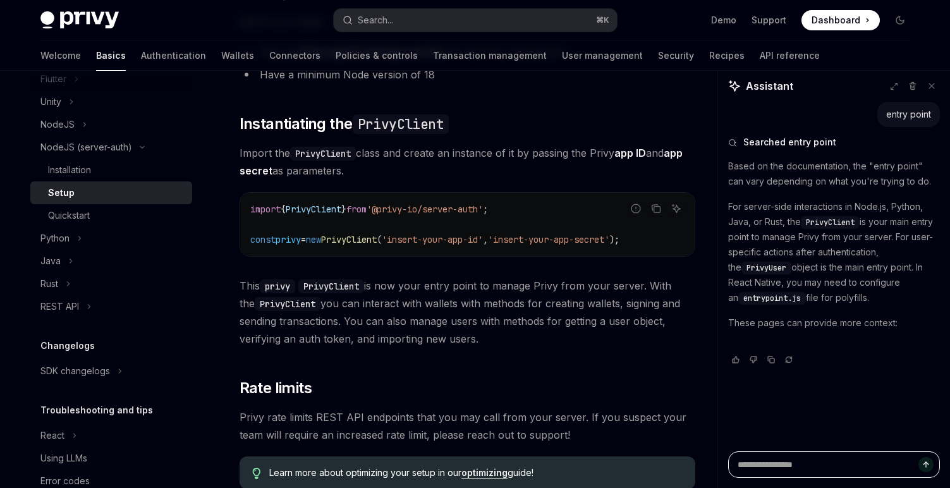
scroll to position [238, 0]
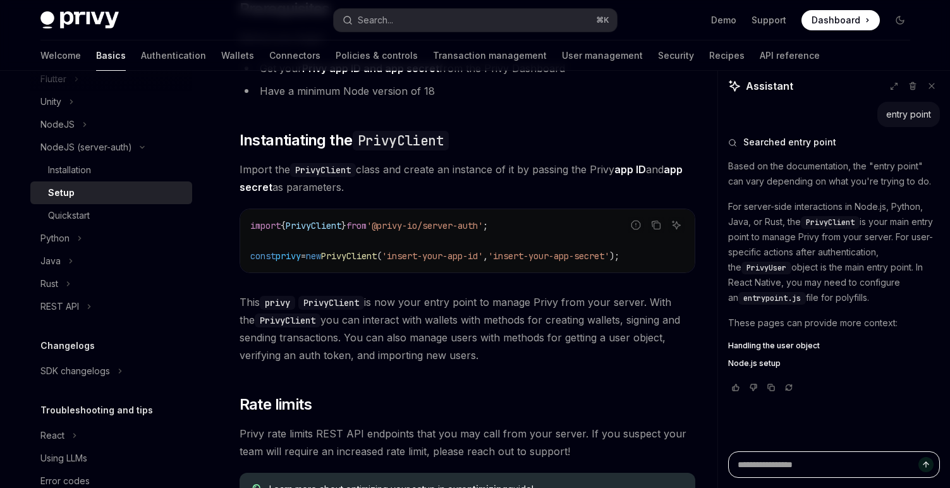
type textarea "*"
paste textarea "**********"
type textarea "**********"
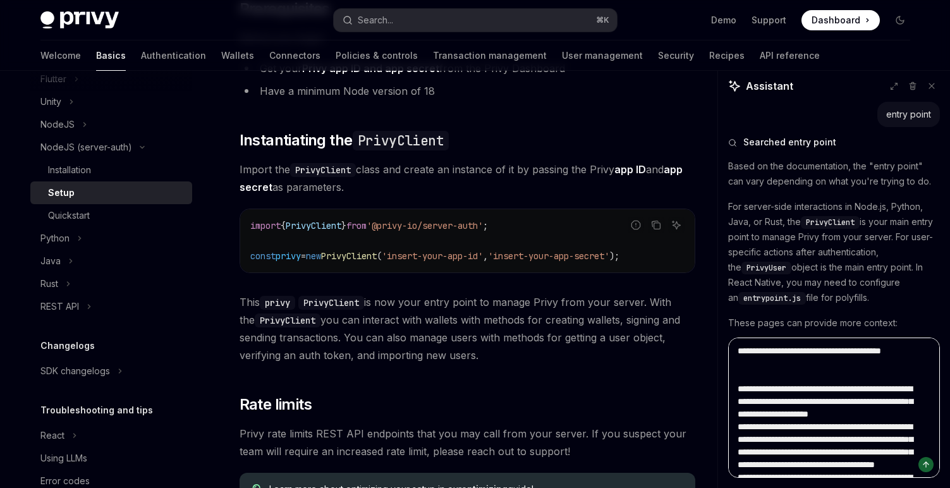
scroll to position [9735, 0]
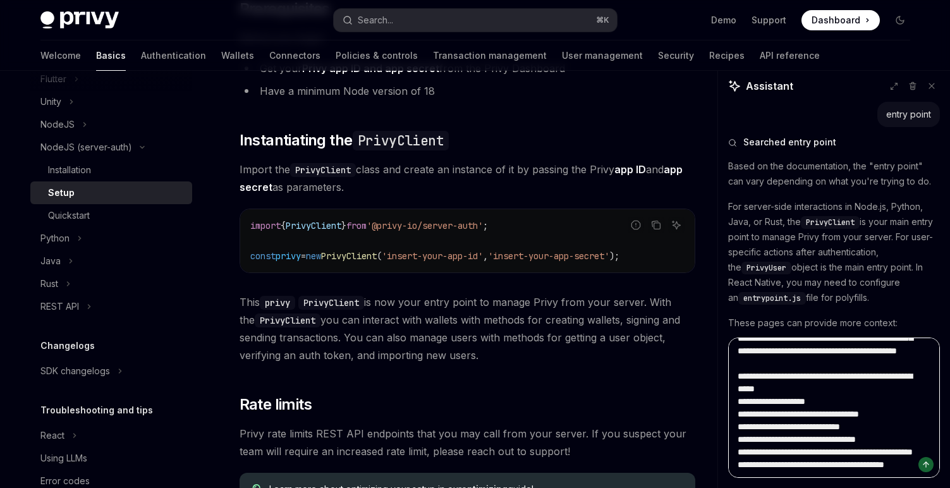
type textarea "*"
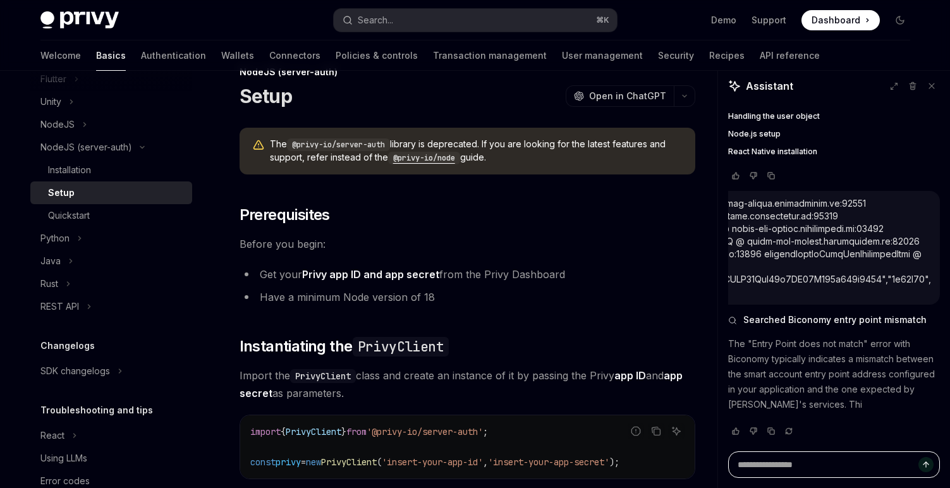
scroll to position [0, 0]
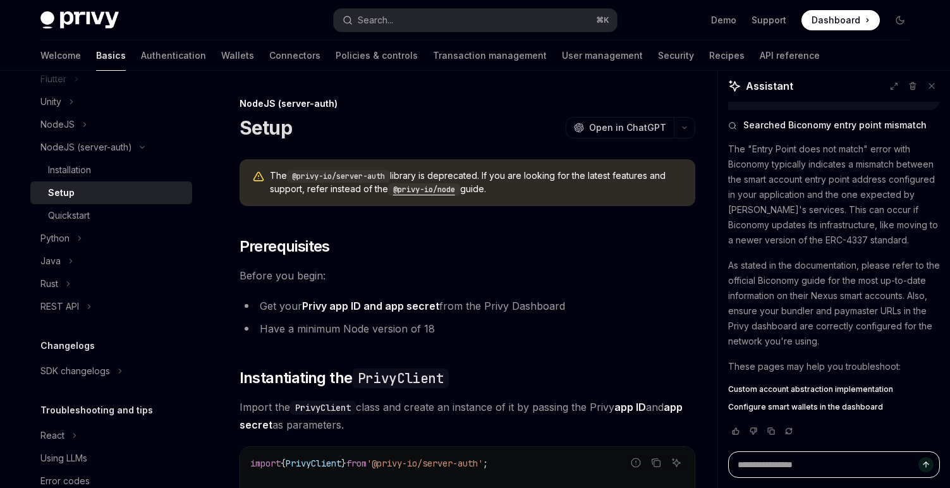
type textarea "*"
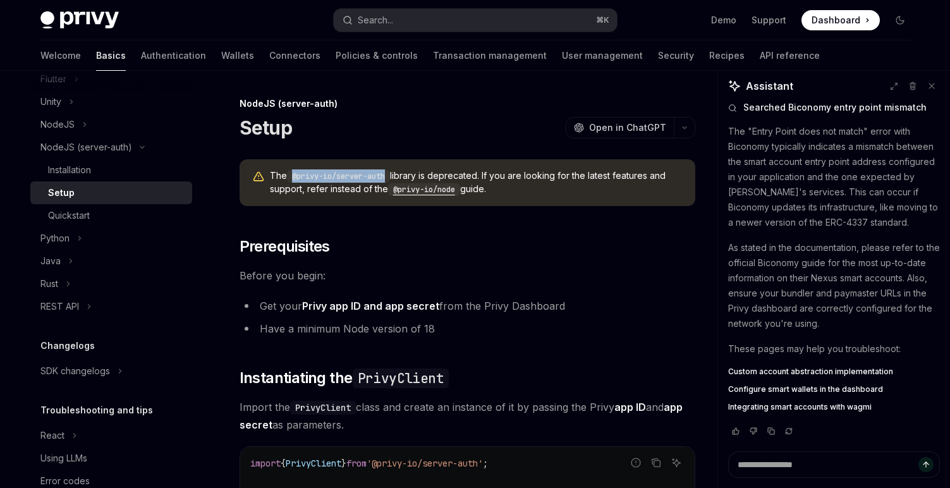
drag, startPoint x: 393, startPoint y: 175, endPoint x: 293, endPoint y: 178, distance: 99.9
click at [293, 178] on code "@privy-io/server-auth" at bounding box center [338, 176] width 103 height 13
drag, startPoint x: 486, startPoint y: 176, endPoint x: 267, endPoint y: 170, distance: 218.7
click at [267, 170] on div "The @privy-io/server-auth library is deprecated. If you are looking for the lat…" at bounding box center [467, 182] width 456 height 47
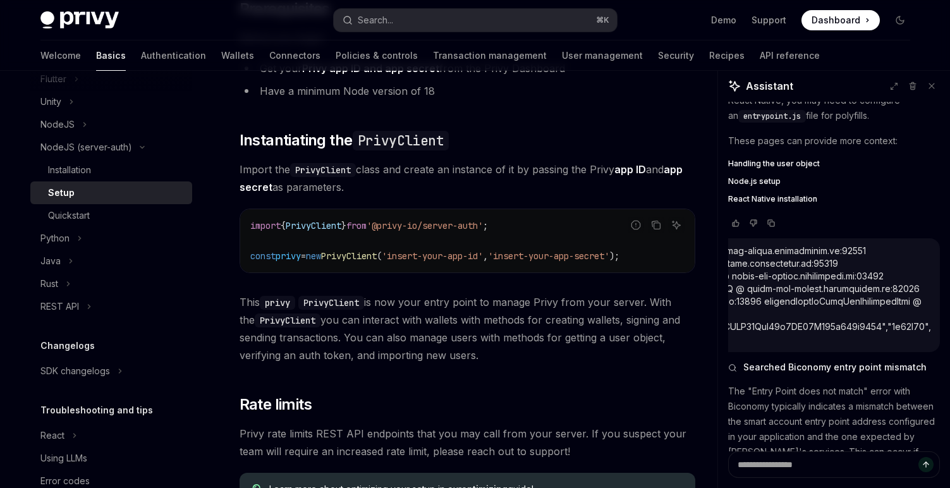
scroll to position [204, 0]
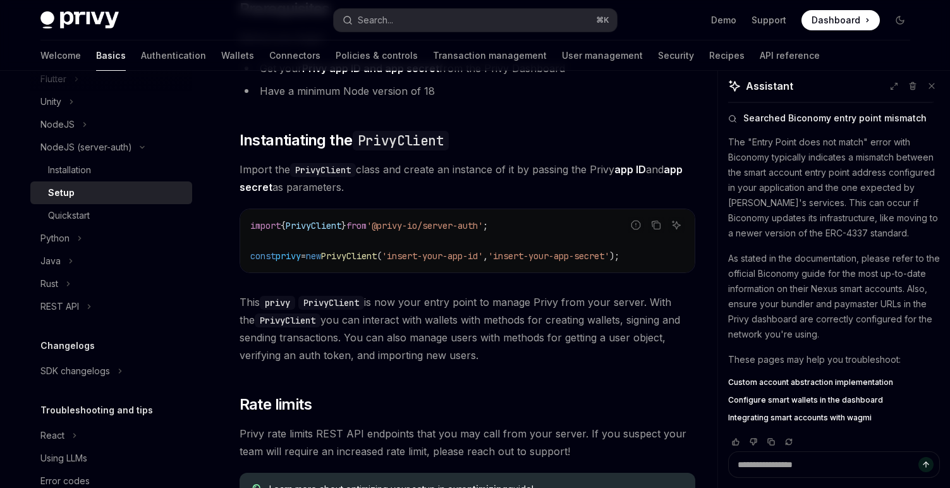
scroll to position [442, 0]
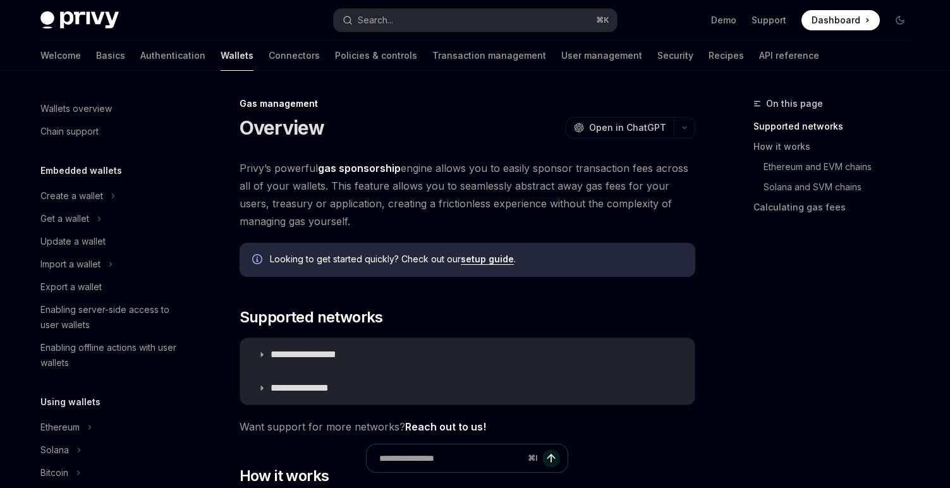
scroll to position [598, 0]
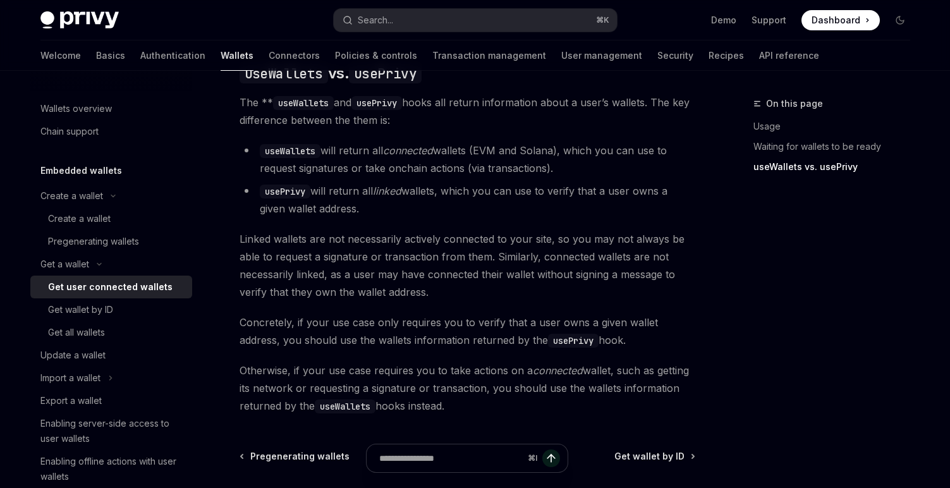
click at [478, 230] on span "Linked wallets are not necessarily actively connected to your site, so you may …" at bounding box center [467, 265] width 456 height 71
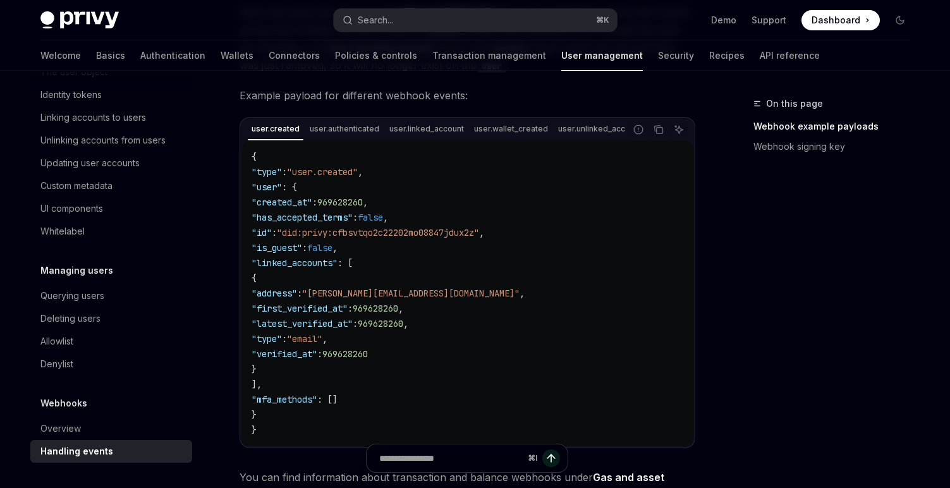
scroll to position [270, 0]
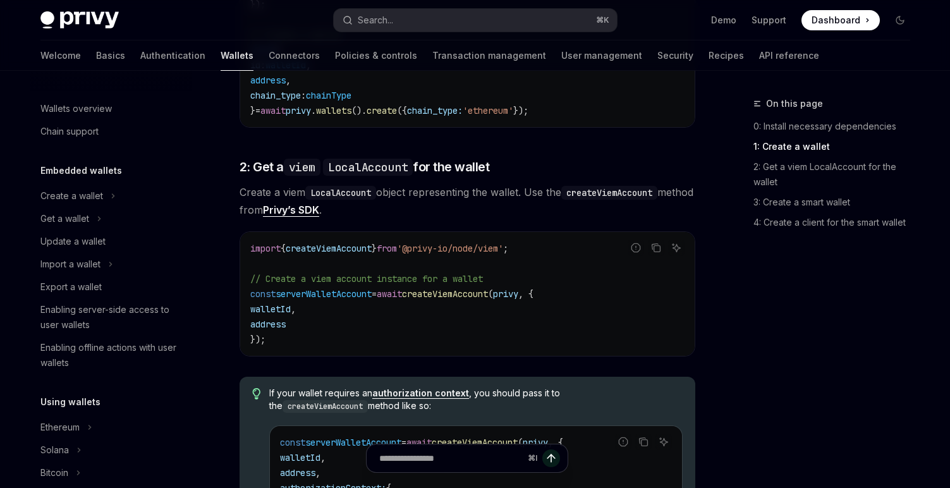
scroll to position [673, 0]
